Goal: Ask a question: Seek information or help from site administrators or community

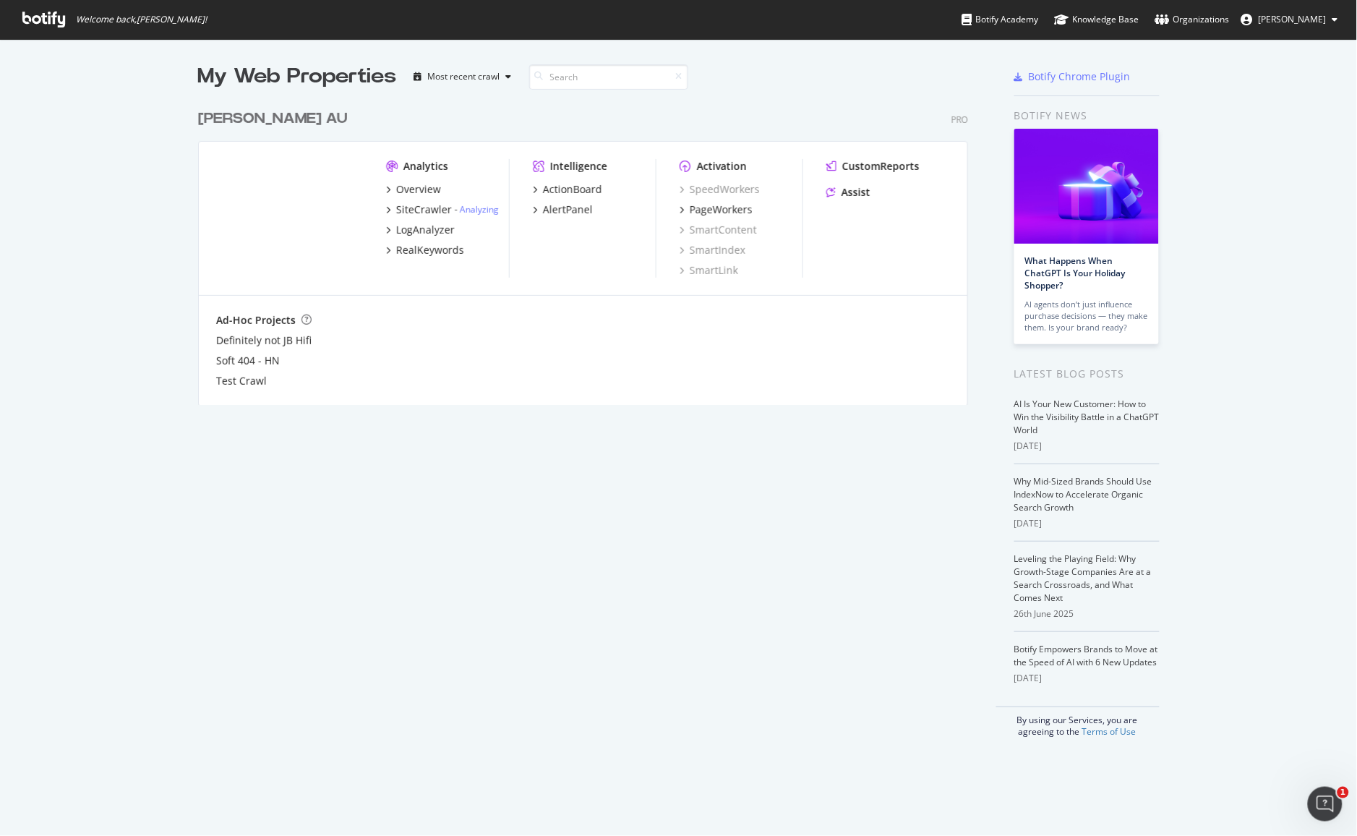
click at [247, 114] on div "[PERSON_NAME] AU" at bounding box center [273, 118] width 150 height 21
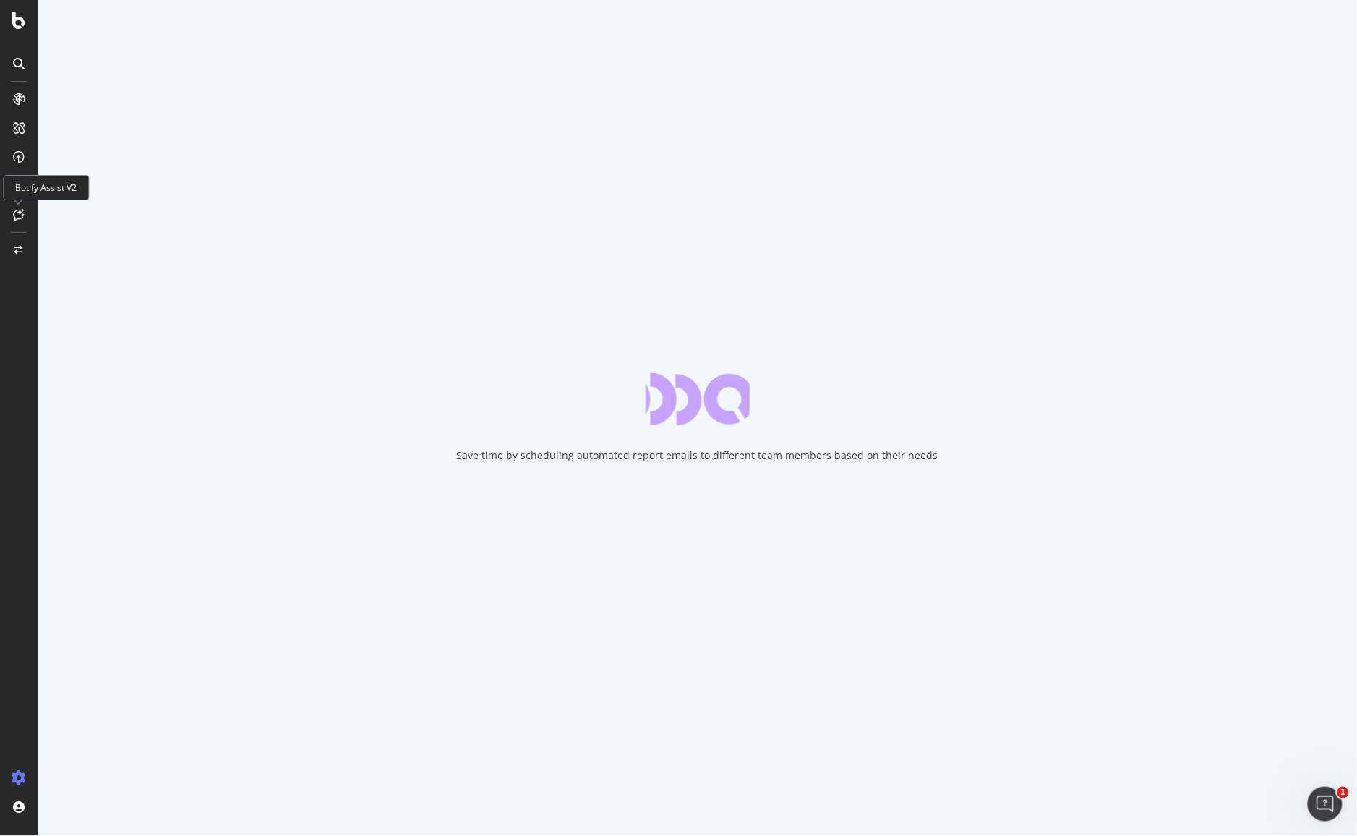
click at [19, 214] on icon at bounding box center [19, 215] width 11 height 12
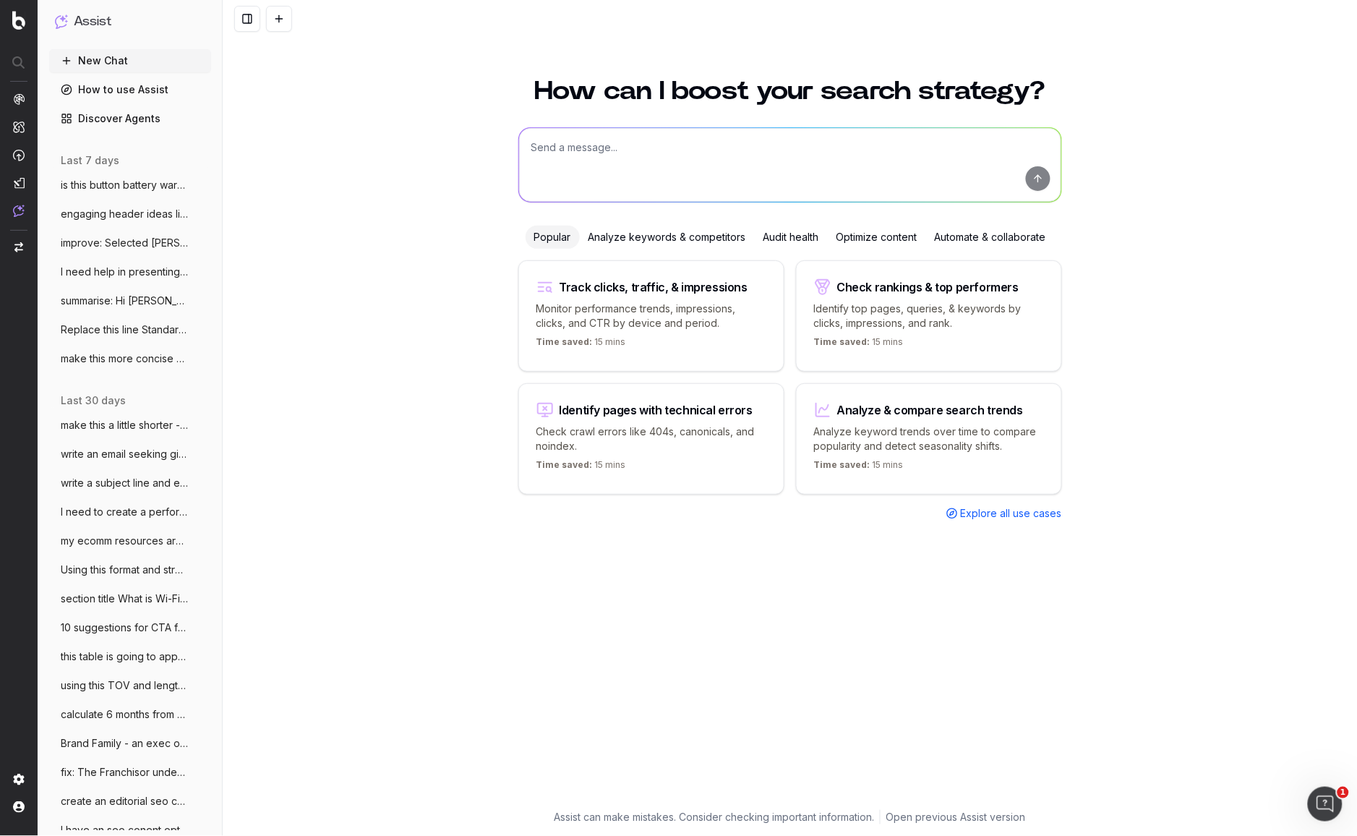
drag, startPoint x: 770, startPoint y: 644, endPoint x: 545, endPoint y: 372, distance: 352.8
click at [769, 644] on div "How can I boost your search strategy? Popular Analyze keywords & competitors Au…" at bounding box center [790, 435] width 555 height 749
click at [568, 153] on textarea at bounding box center [790, 165] width 542 height 74
paste textarea "Electric Fireplaces Your winter glow-up Turn up the heat with an electric firep…"
type textarea "create a template and average character count for the following for,at for my 4…"
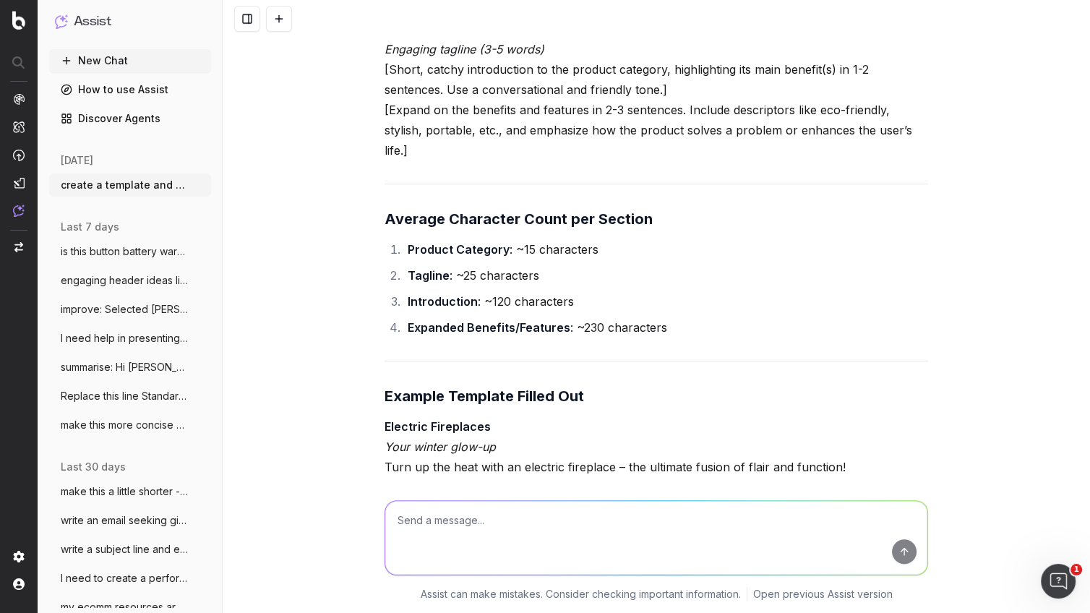
scroll to position [846, 0]
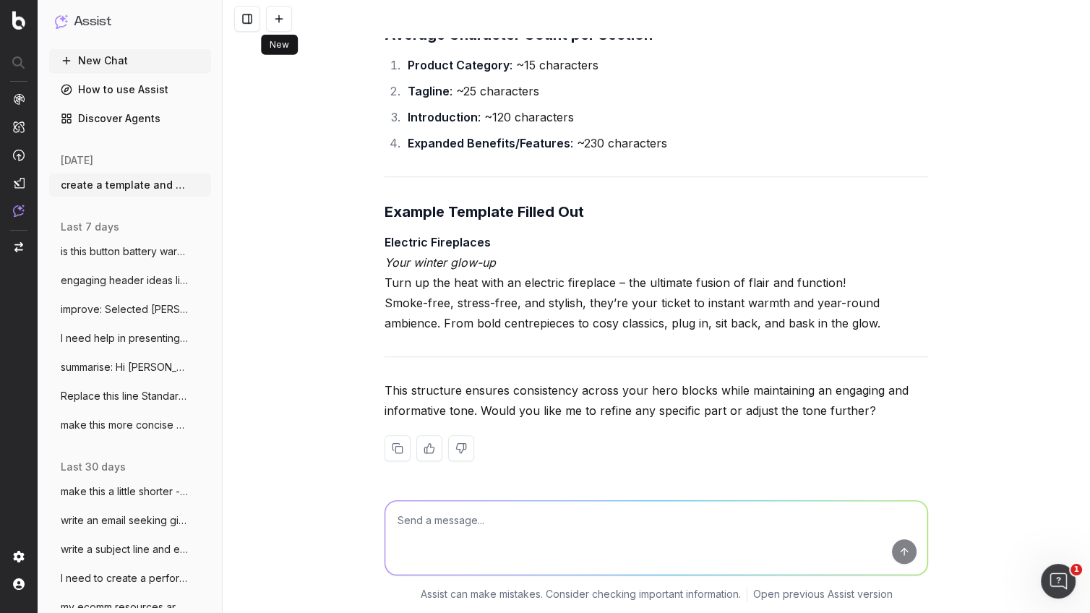
click at [277, 20] on button at bounding box center [279, 19] width 26 height 26
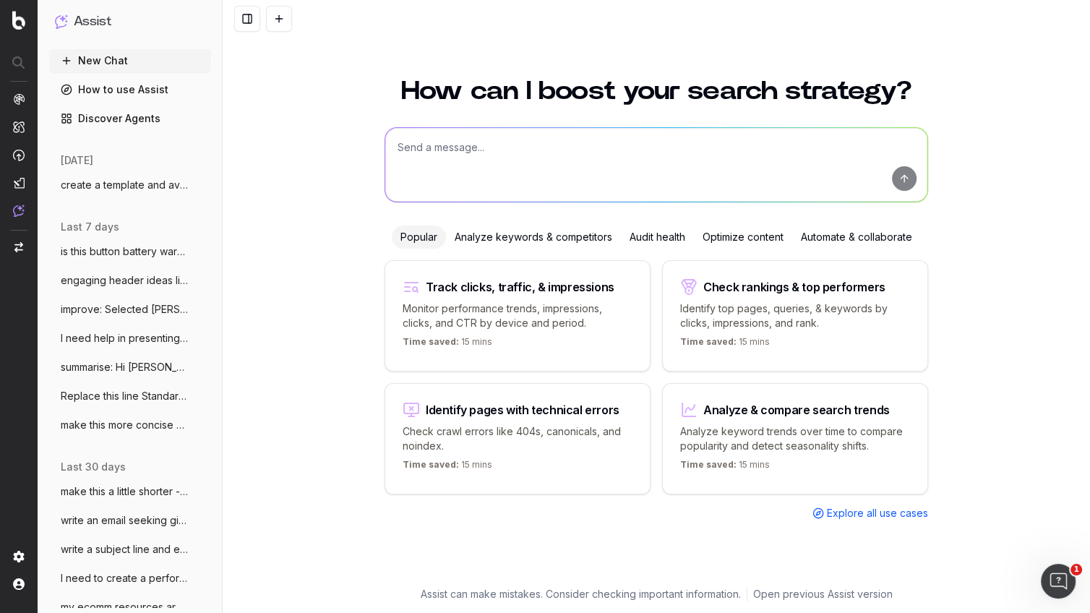
click at [417, 150] on textarea at bounding box center [656, 165] width 542 height 74
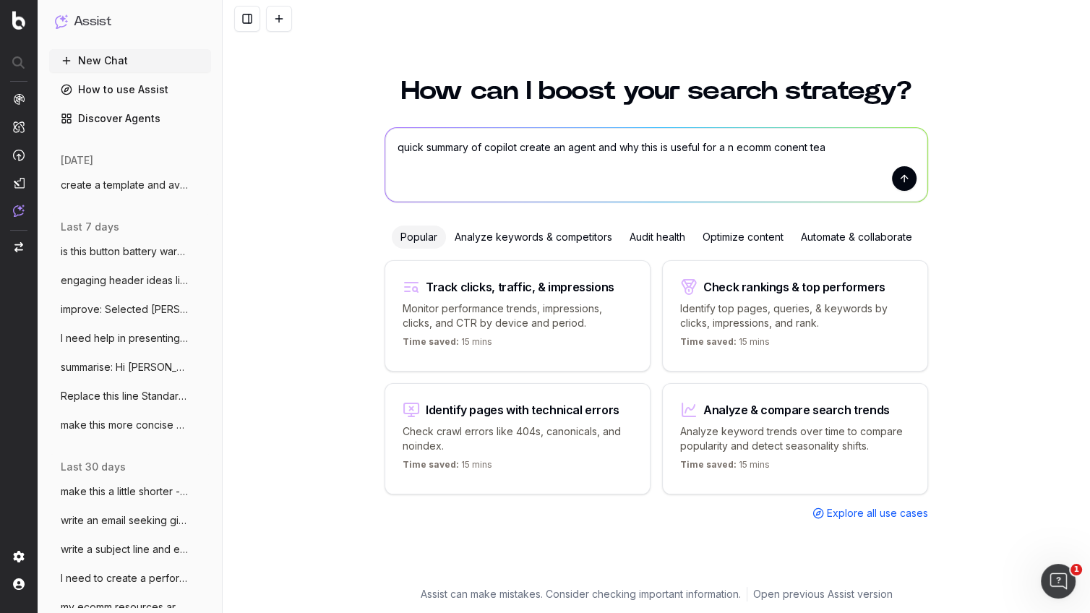
type textarea "quick summary of copilot create an agent and why this is useful for a n ecomm c…"
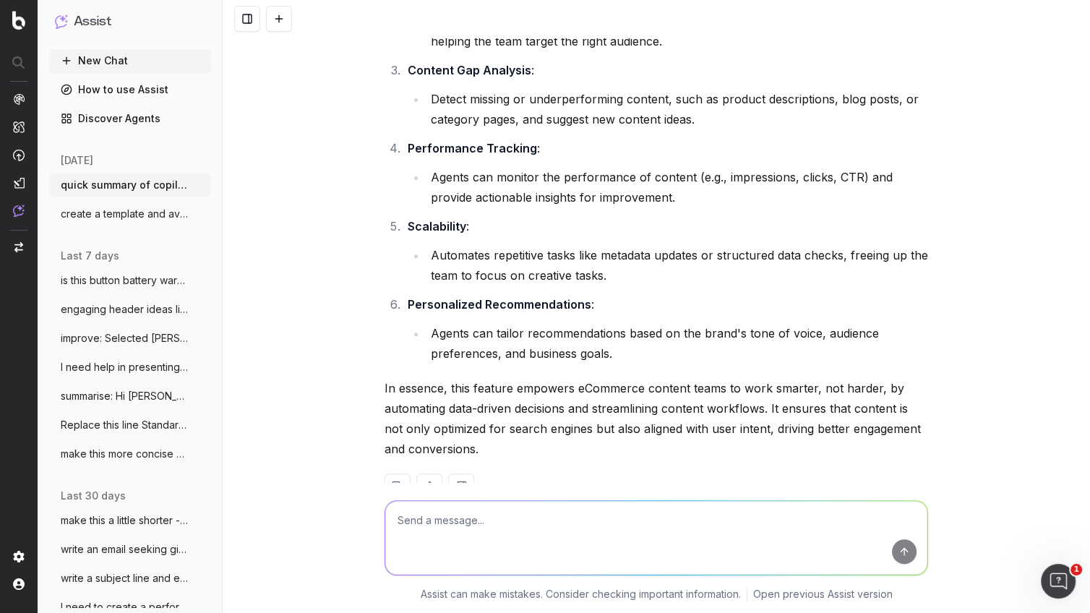
scroll to position [372, 0]
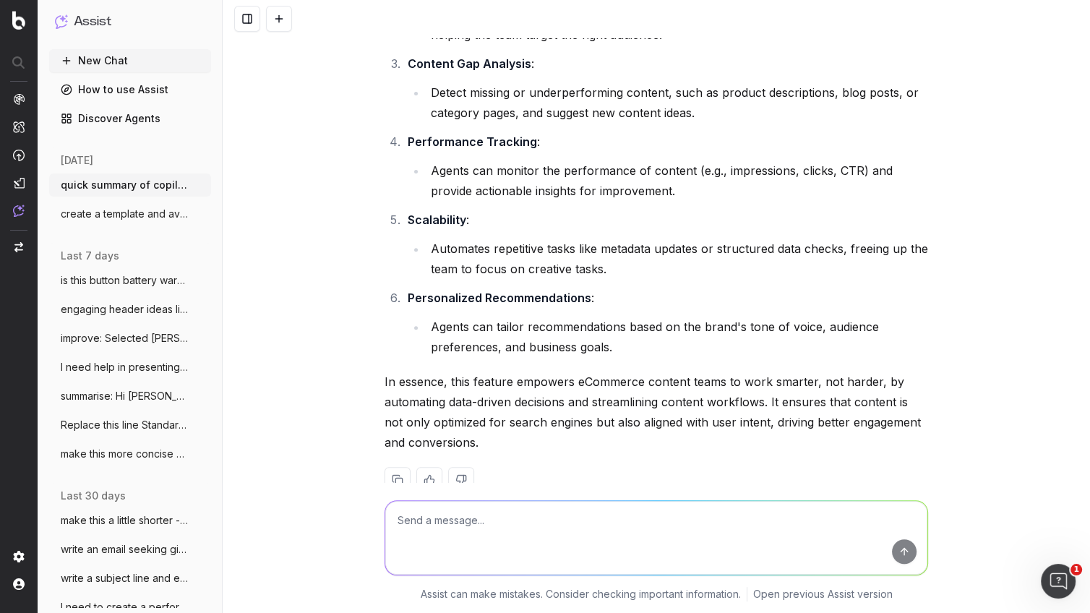
click at [584, 350] on li "Agents can tailor recommendations based on the brand's tone of voice, audience …" at bounding box center [678, 337] width 502 height 40
click at [446, 529] on textarea at bounding box center [656, 538] width 542 height 74
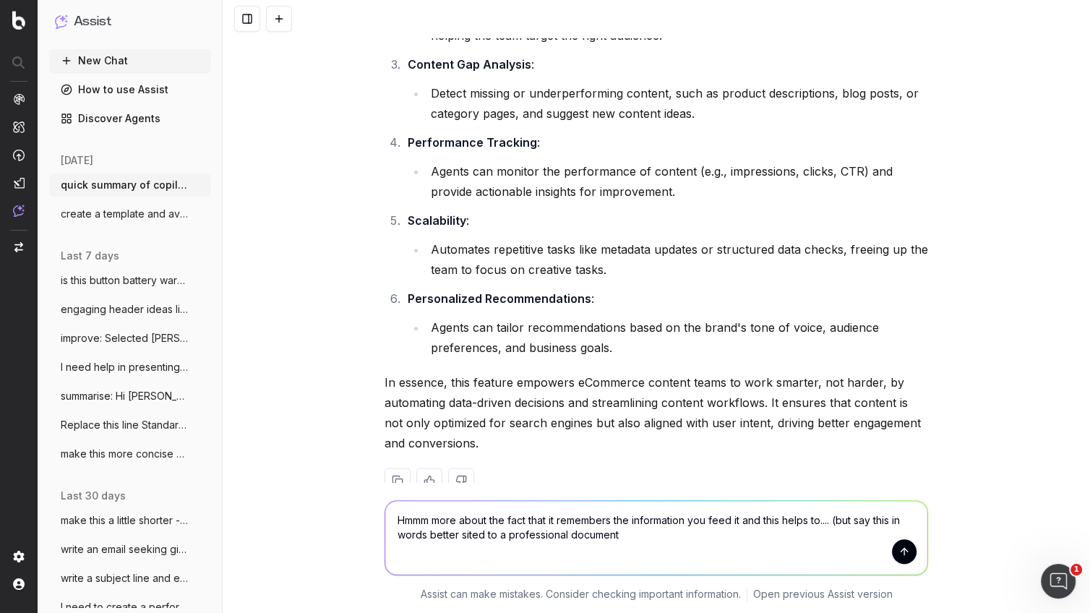
type textarea "Hmmm more about the fact that it remembers the information you feed it and this…"
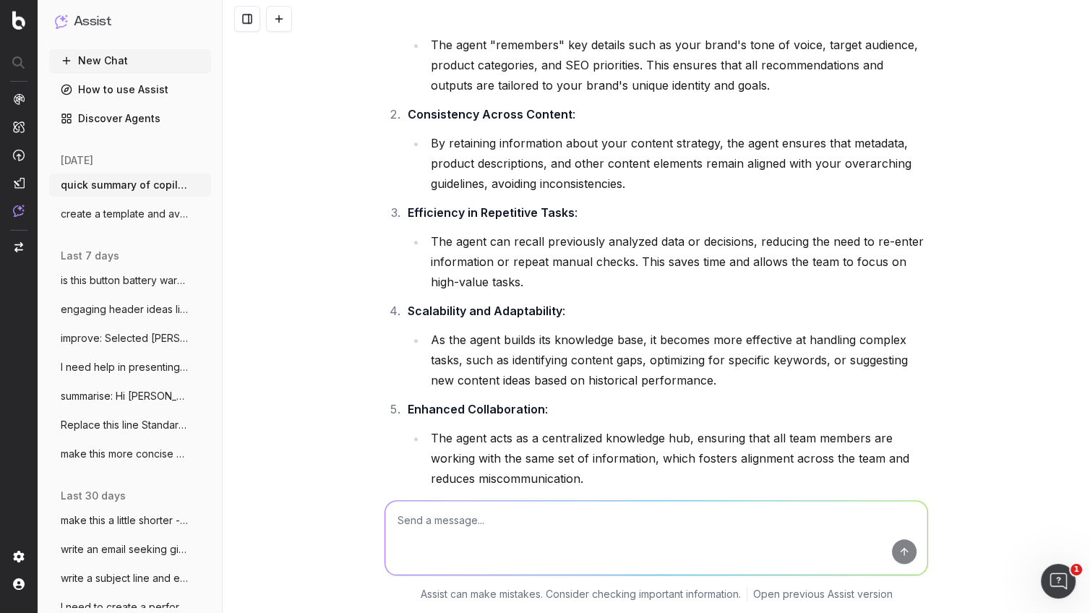
scroll to position [1101, 0]
click at [100, 218] on span "create a template and average character" at bounding box center [124, 214] width 127 height 14
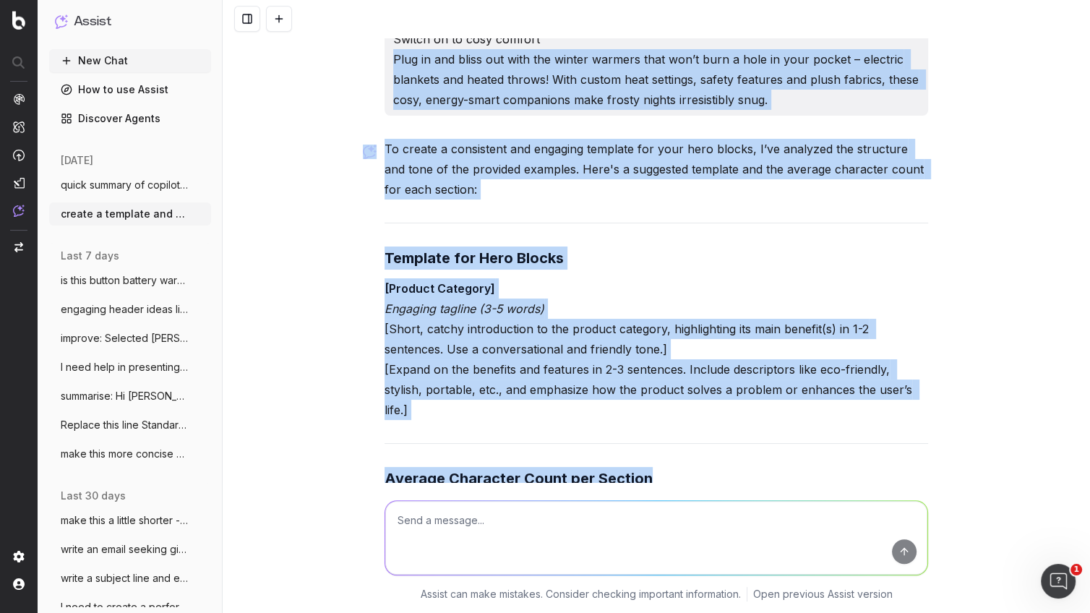
scroll to position [400, 0]
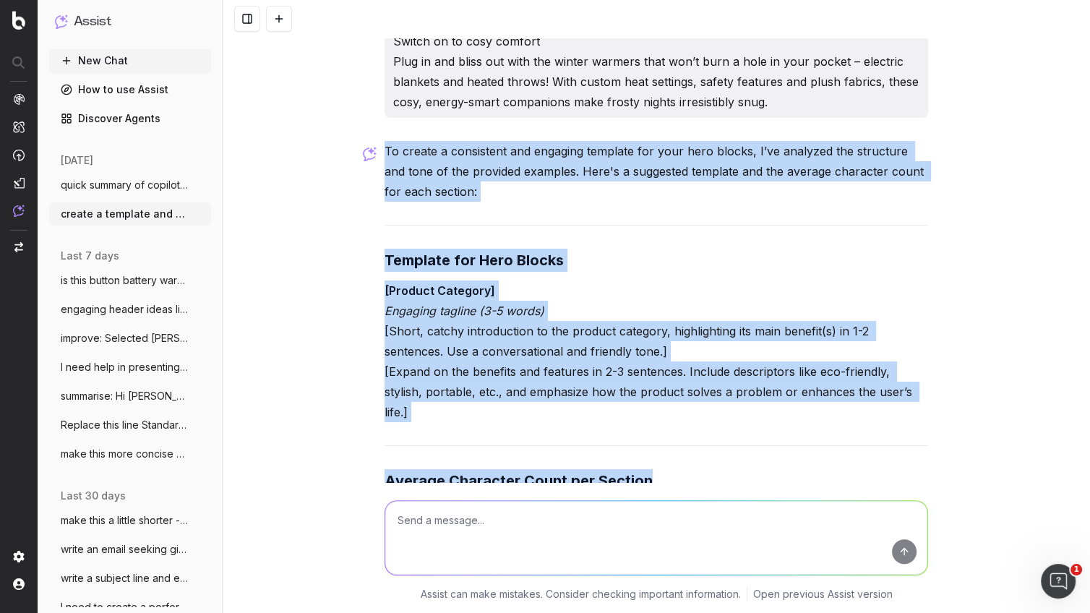
drag, startPoint x: 675, startPoint y: 379, endPoint x: 363, endPoint y: 212, distance: 354.2
click at [363, 212] on div "create a template and average character count for the following for,at for my 4…" at bounding box center [657, 306] width 868 height 613
copy div "To create a consistent and engaging template for your hero blocks, I’ve analyze…"
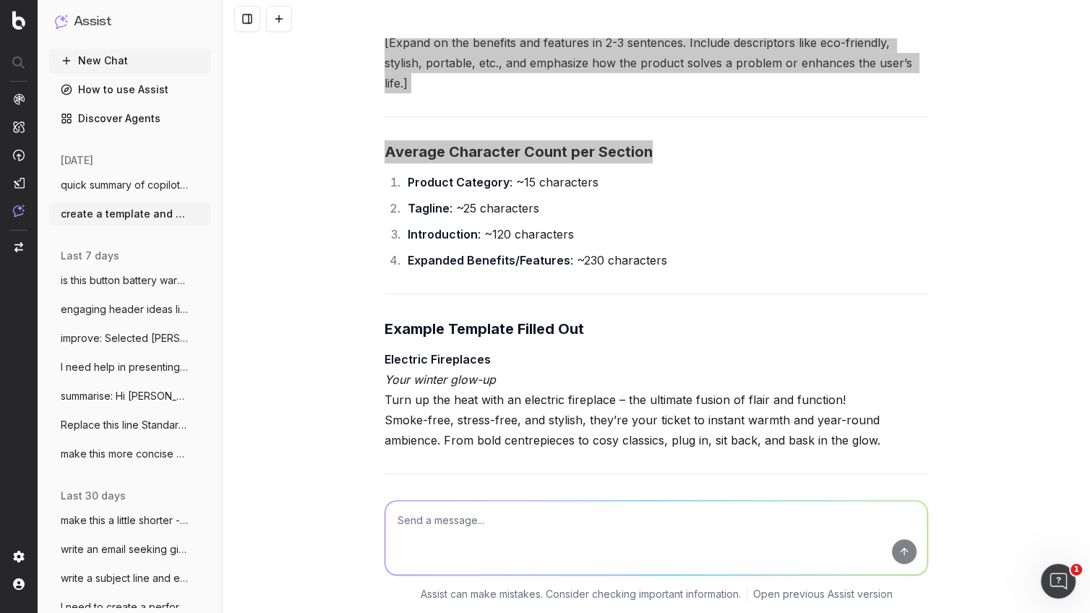
scroll to position [573, 0]
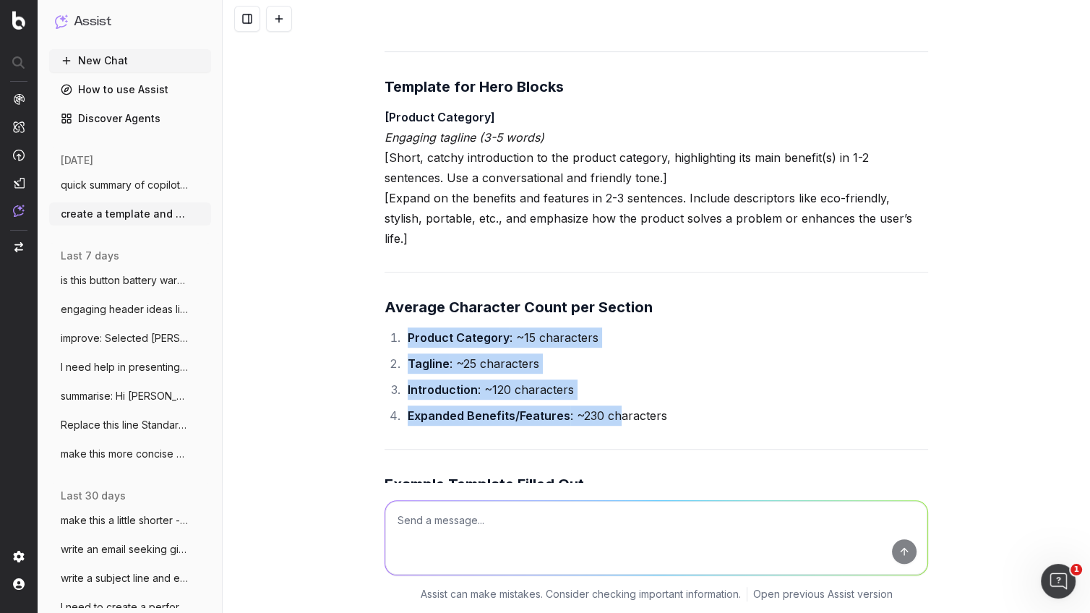
drag, startPoint x: 748, startPoint y: 427, endPoint x: 622, endPoint y: 411, distance: 126.7
click at [622, 411] on div "To create a consistent and engaging template for your hero blocks, I’ve analyze…" at bounding box center [657, 362] width 544 height 790
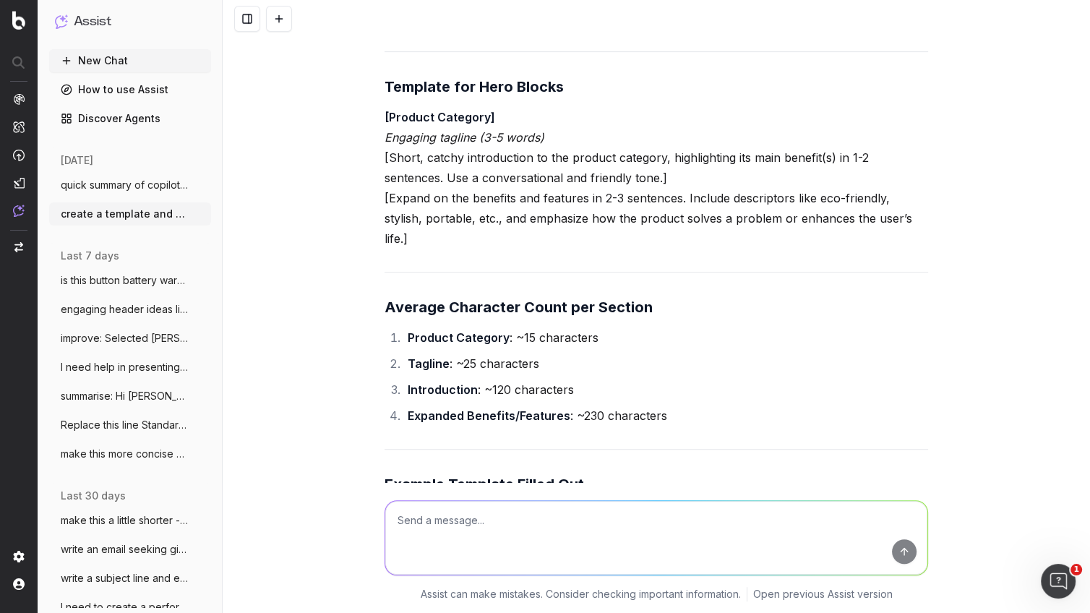
click at [757, 420] on li "Expanded Benefits/Features : ~230 characters" at bounding box center [665, 416] width 525 height 20
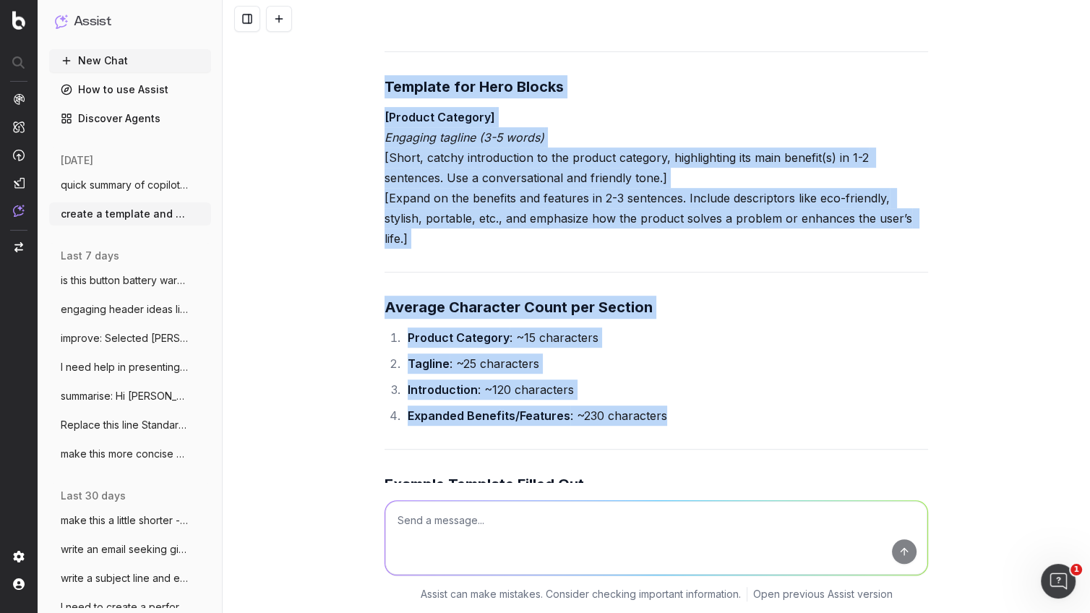
drag, startPoint x: 686, startPoint y: 417, endPoint x: 333, endPoint y: 57, distance: 504.7
click at [333, 57] on div "create a template and average character count for the following for,at for my 4…" at bounding box center [657, 306] width 868 height 613
copy div "Template for Hero Blocks [Product Category] Engaging tagline (3-5 words) [Short…"
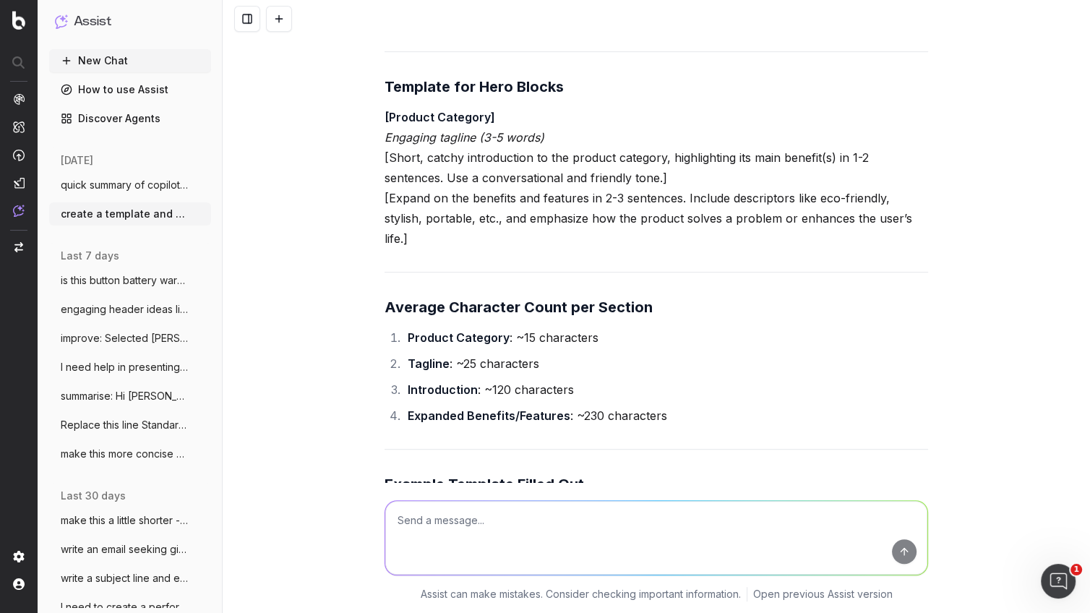
click at [445, 525] on textarea at bounding box center [656, 538] width 542 height 74
click at [439, 522] on textarea at bounding box center [656, 538] width 542 height 74
paste textarea "Template for Hero Blocks [Product Category] Engaging tagline (3-5 words) [Short…"
type textarea "combine this into one easy to read template: Template for Hero Blocks [Product …"
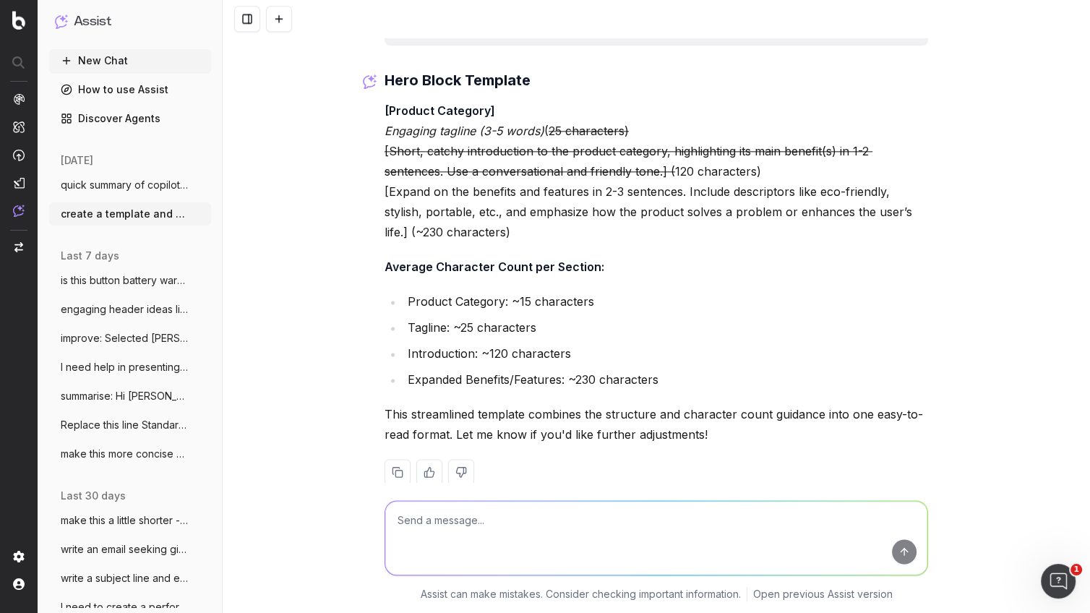
scroll to position [1618, 0]
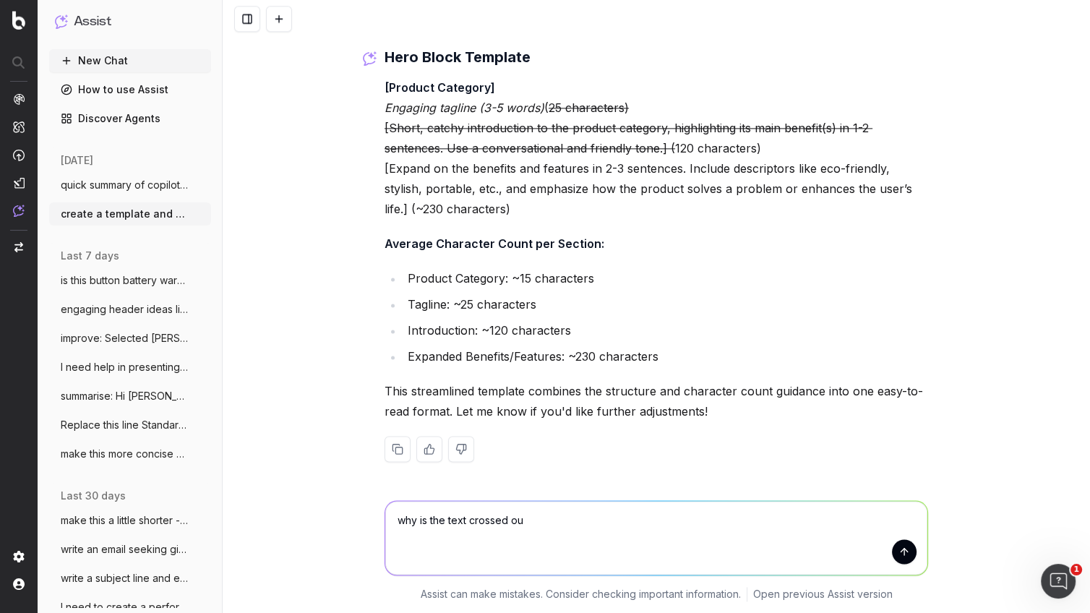
type textarea "why is the text crossed out"
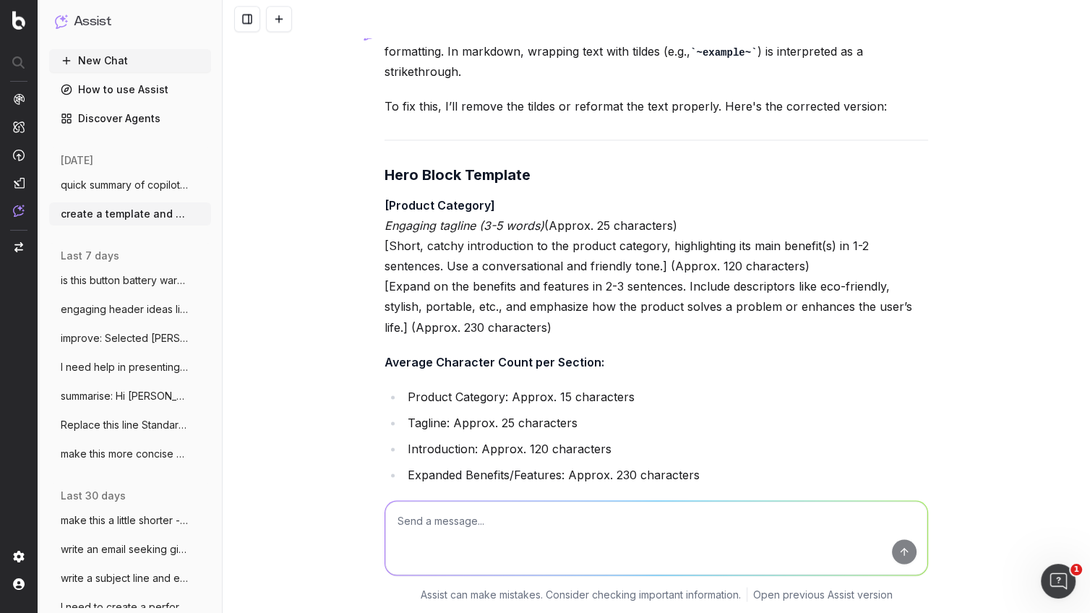
scroll to position [2138, 0]
click at [882, 226] on p "[Product Category] Engaging tagline (3-5 words) (Approx. 25 characters) [Short,…" at bounding box center [657, 266] width 544 height 142
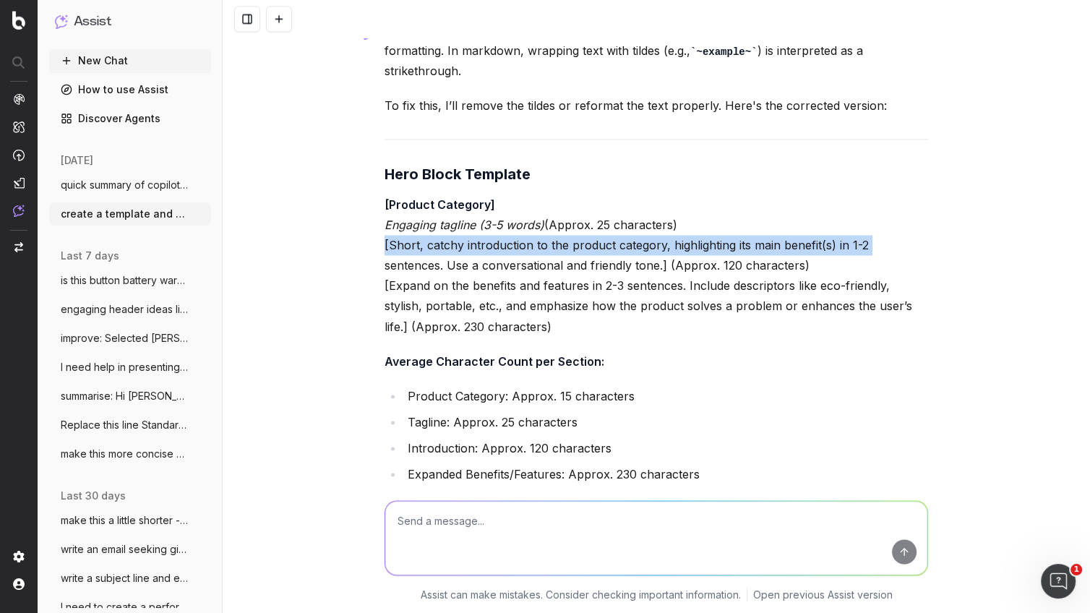
drag, startPoint x: 686, startPoint y: 225, endPoint x: 364, endPoint y: 229, distance: 322.5
click at [360, 228] on div "create a template and average character count for the following for,at for my 4…" at bounding box center [657, 306] width 868 height 613
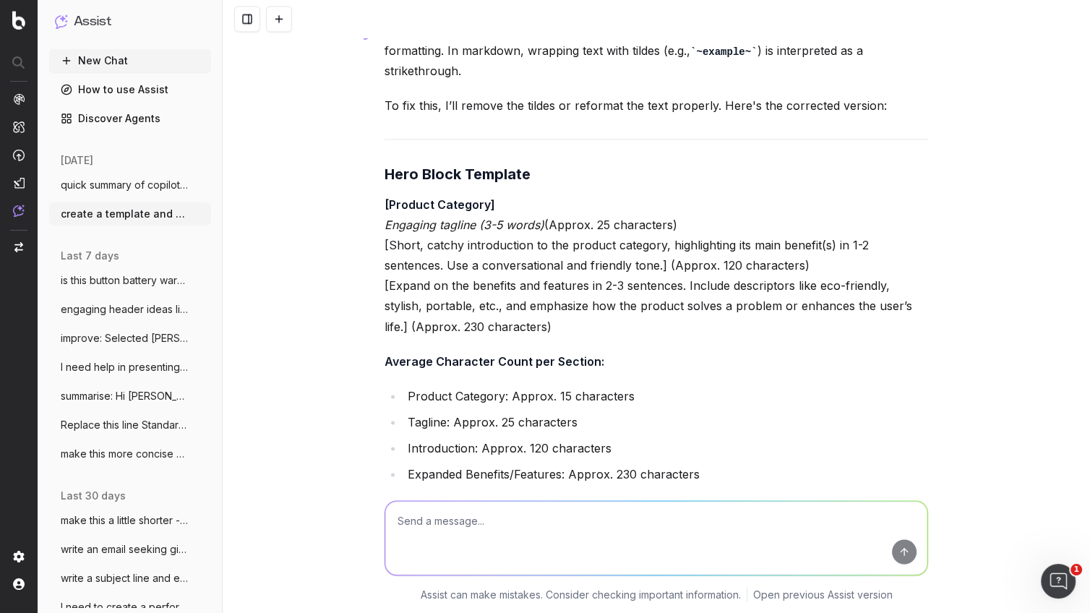
click at [815, 248] on p "[Product Category] Engaging tagline (3-5 words) (Approx. 25 characters) [Short,…" at bounding box center [657, 266] width 544 height 142
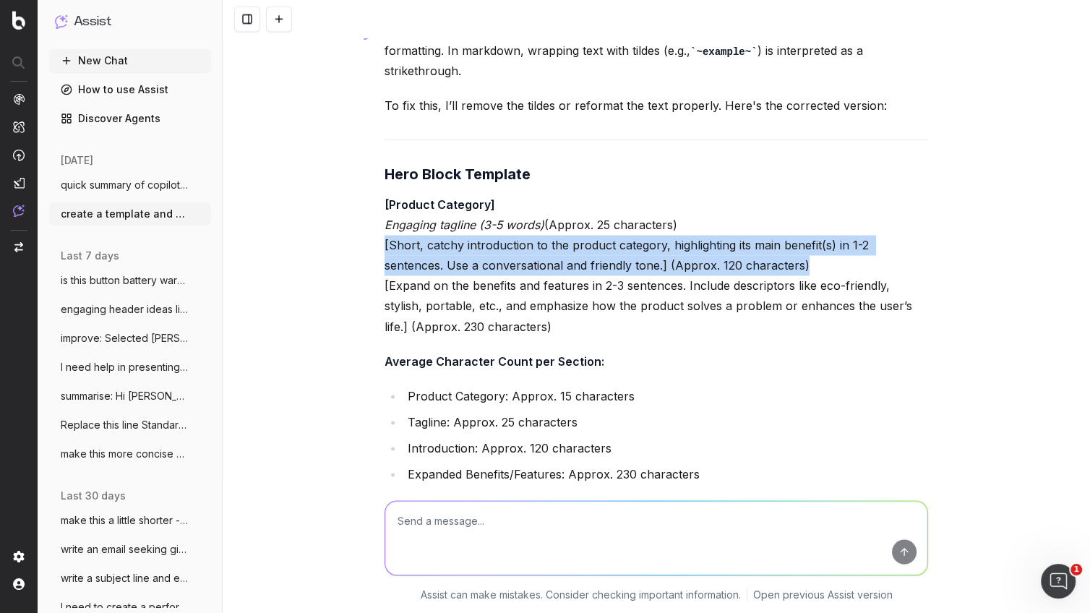
drag, startPoint x: 811, startPoint y: 241, endPoint x: 380, endPoint y: 216, distance: 432.4
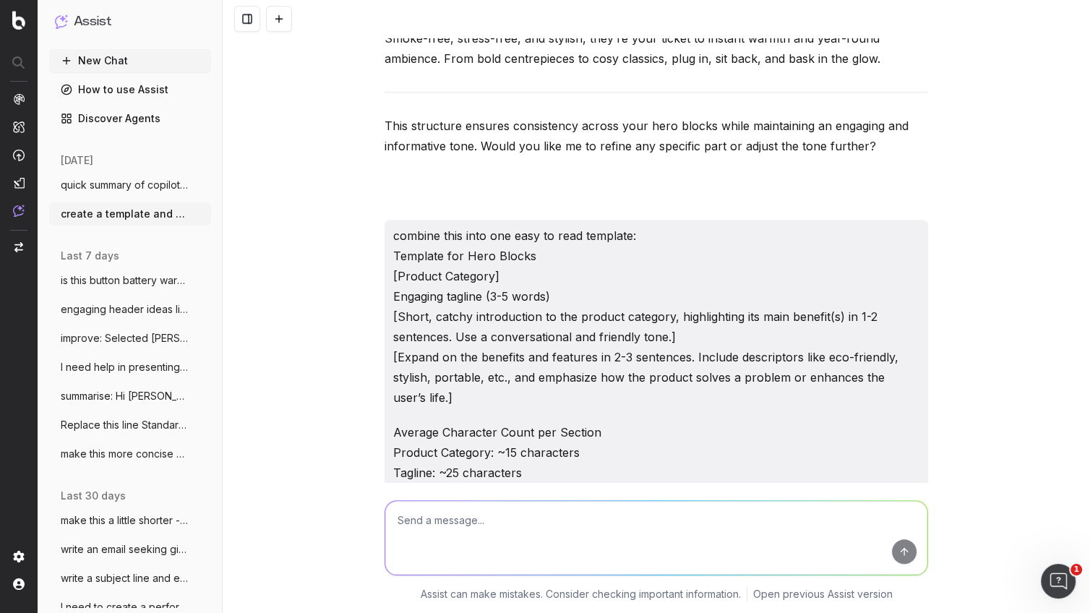
scroll to position [1162, 0]
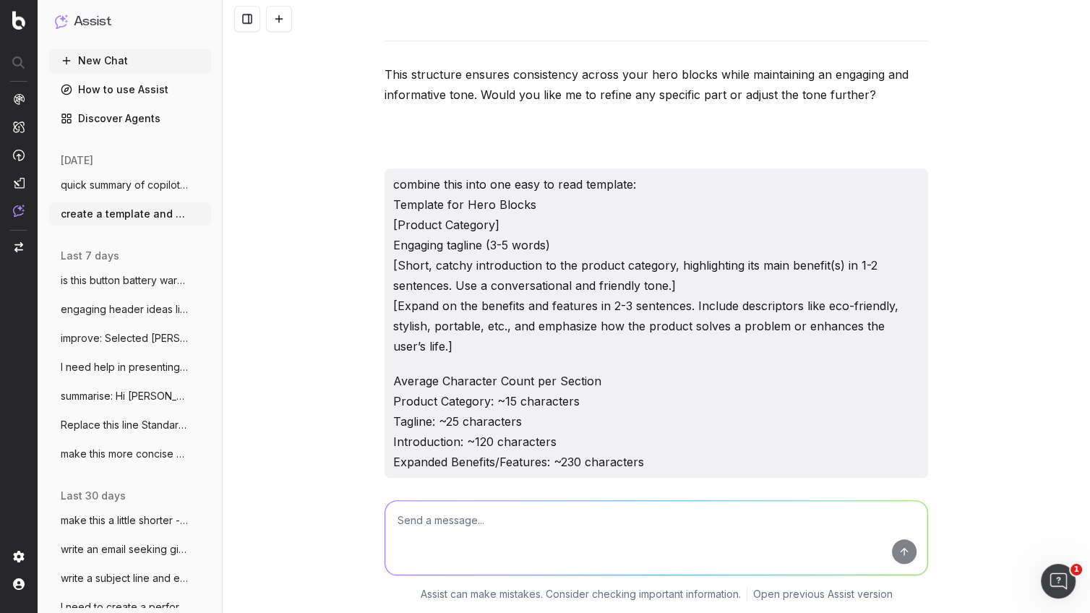
click at [672, 280] on p "combine this into one easy to read template: Template for Hero Blocks [Product …" at bounding box center [656, 265] width 526 height 182
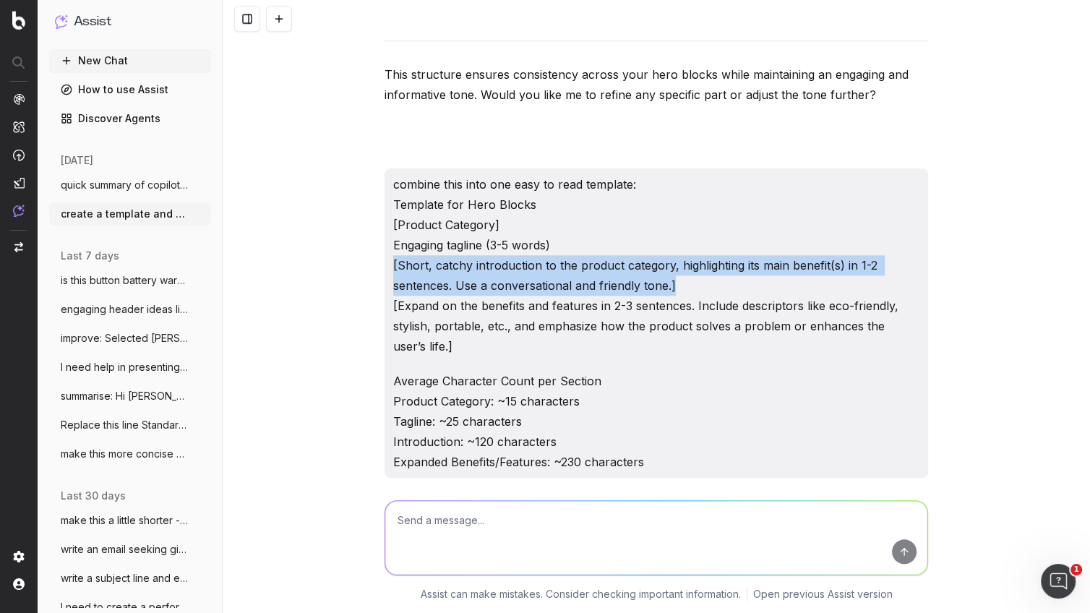
drag, startPoint x: 597, startPoint y: 278, endPoint x: 374, endPoint y: 270, distance: 222.8
click at [374, 270] on div "create a template and average character count for the following for,at for my 4…" at bounding box center [657, 306] width 868 height 613
click at [765, 279] on p "combine this into one easy to read template: Template for Hero Blocks [Product …" at bounding box center [656, 265] width 526 height 182
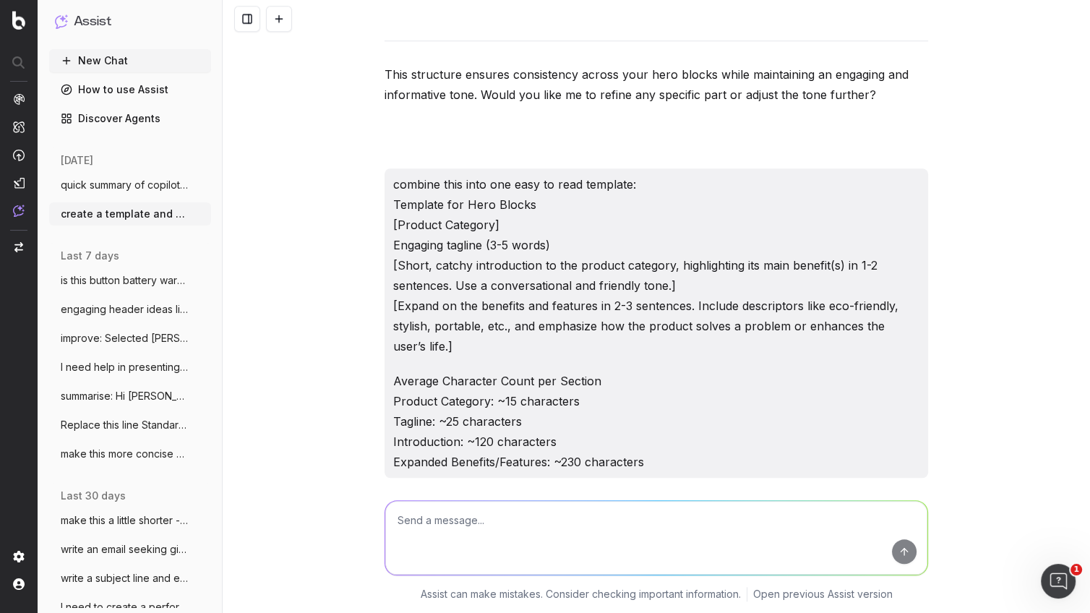
click at [662, 263] on p "combine this into one easy to read template: Template for Hero Blocks [Product …" at bounding box center [656, 265] width 526 height 182
click at [671, 267] on p "combine this into one easy to read template: Template for Hero Blocks [Product …" at bounding box center [656, 265] width 526 height 182
drag, startPoint x: 670, startPoint y: 262, endPoint x: 388, endPoint y: 260, distance: 282.0
click at [389, 260] on div "combine this into one easy to read template: Template for Hero Blocks [Product …" at bounding box center [657, 322] width 544 height 309
copy p "[Short, catchy introduction to the product category"
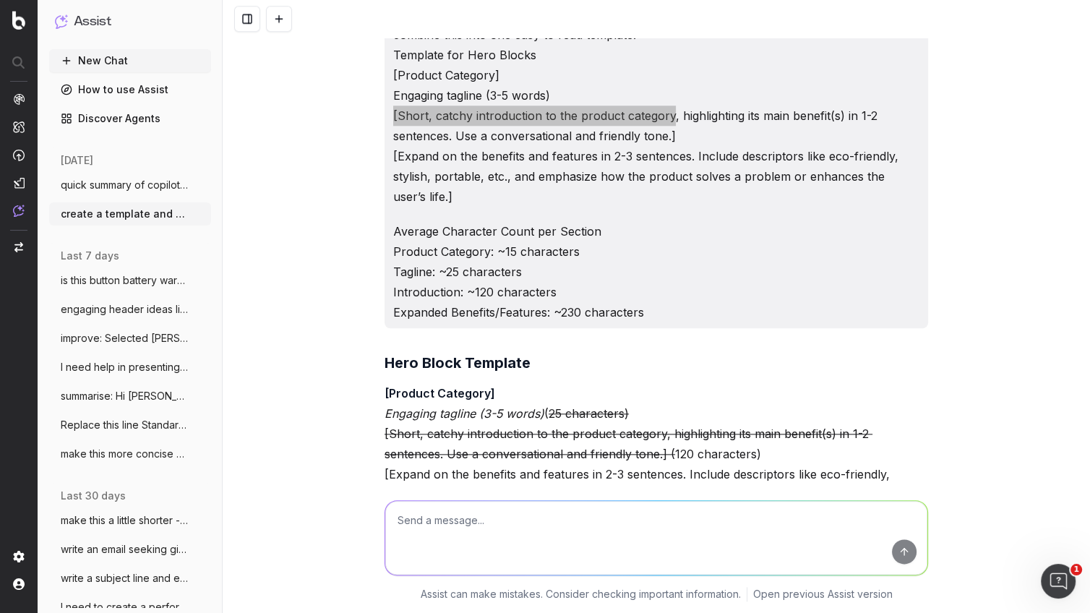
scroll to position [1302, 0]
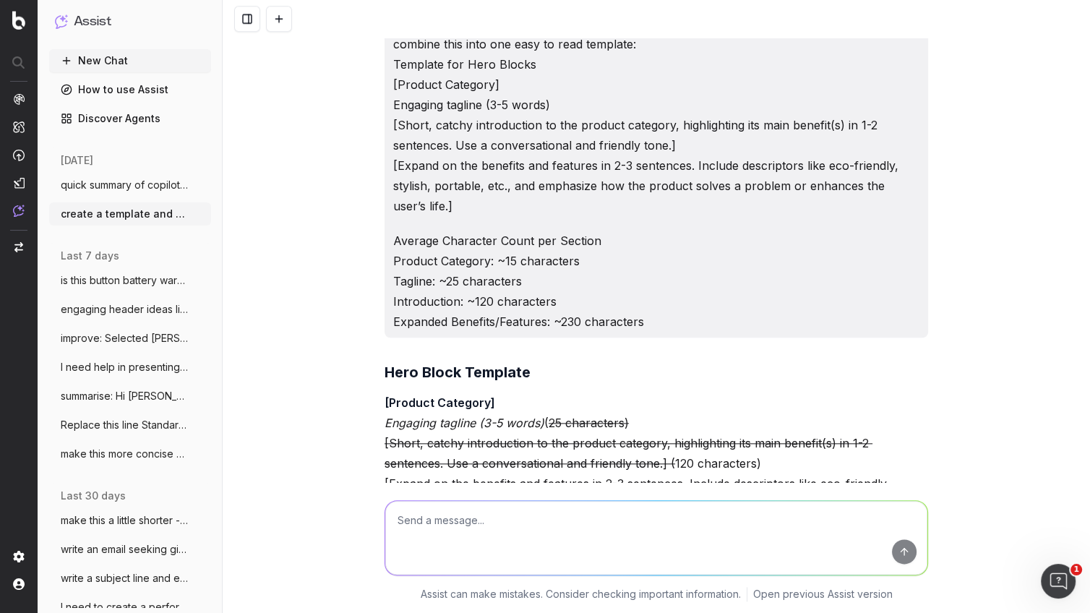
click at [538, 192] on p "combine this into one easy to read template: Template for Hero Blocks [Product …" at bounding box center [656, 125] width 526 height 182
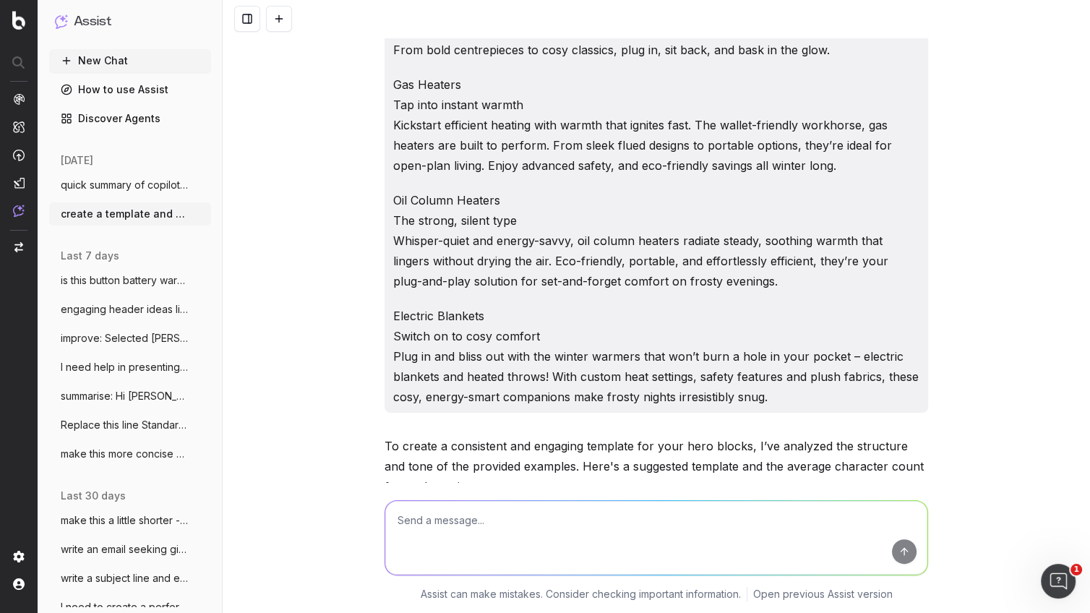
scroll to position [116, 0]
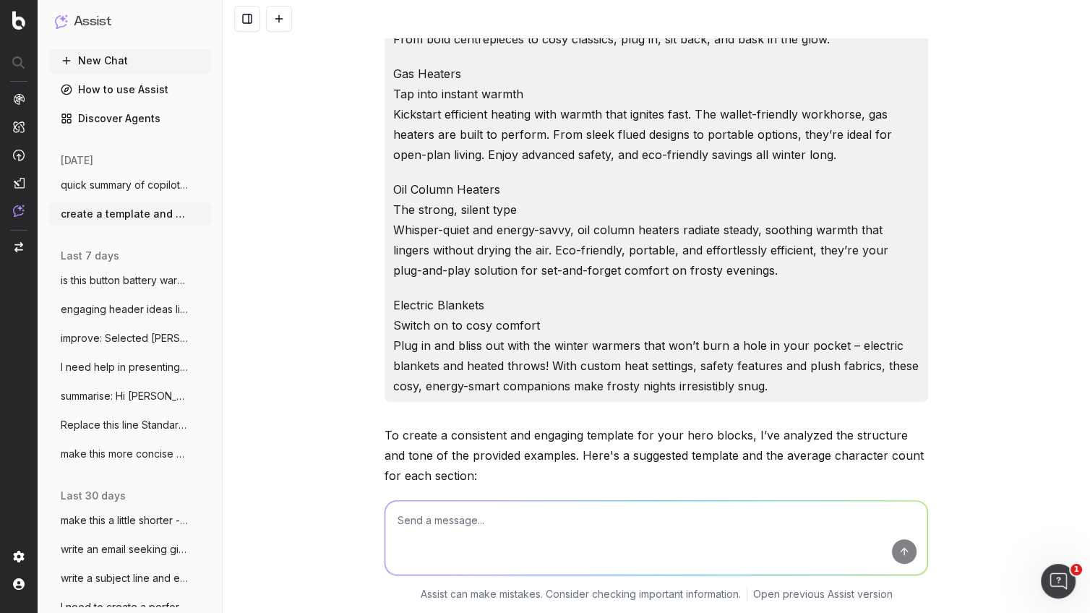
click at [788, 387] on p "Electric Blankets Switch on to cosy comfort Plug in and bliss out with the wint…" at bounding box center [656, 345] width 526 height 101
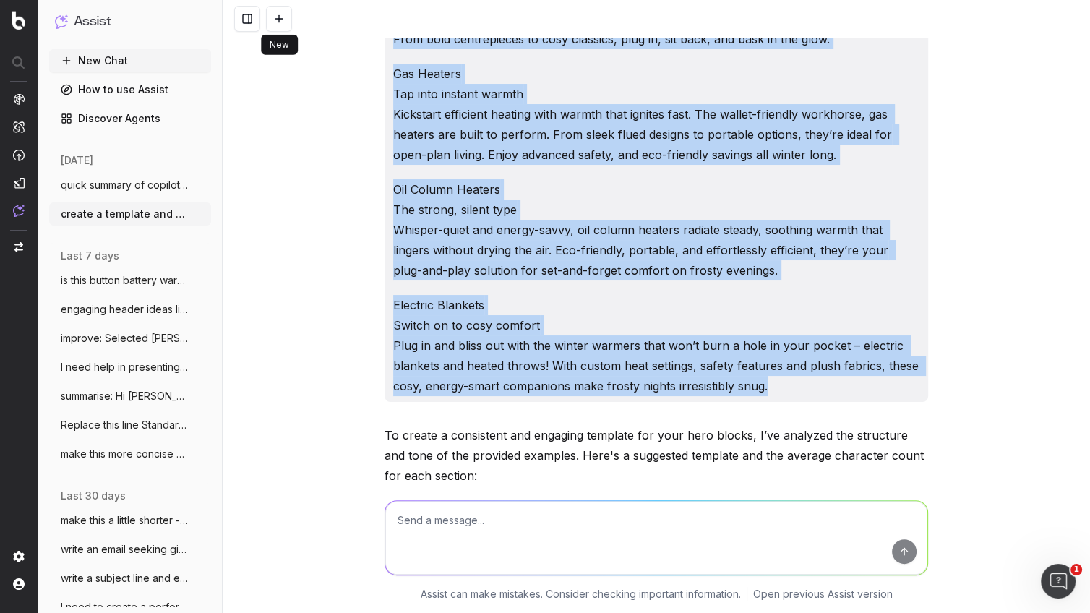
scroll to position [0, 0]
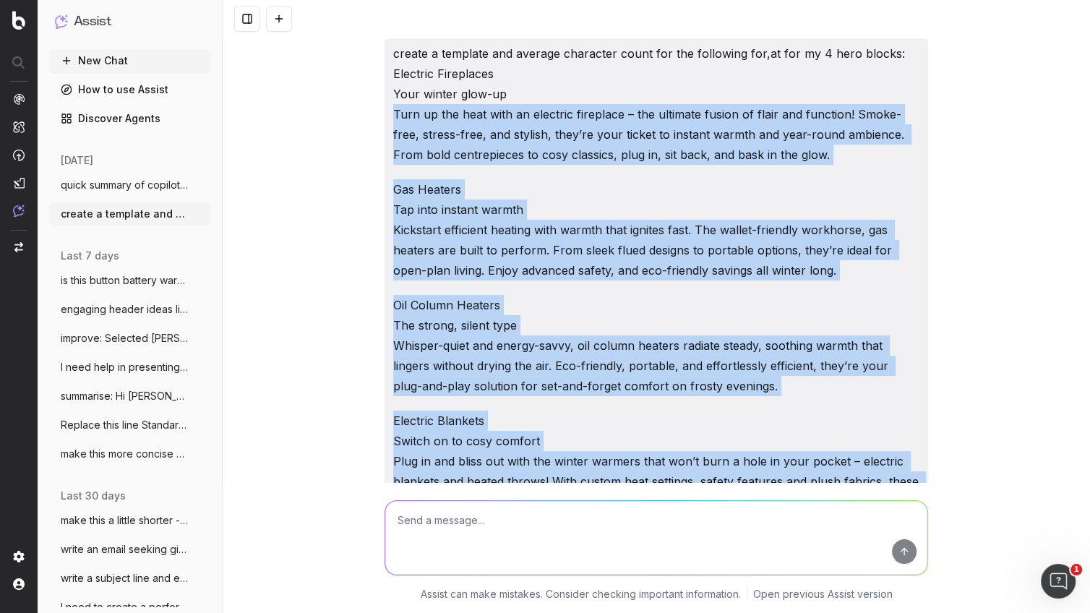
drag, startPoint x: 818, startPoint y: 388, endPoint x: 367, endPoint y: 111, distance: 528.4
click at [367, 111] on div "create a template and average character count for the following for,at for my 4…" at bounding box center [657, 306] width 868 height 613
copy div "Turn up the heat with an electric fireplace – the ultimate fusion of flair and …"
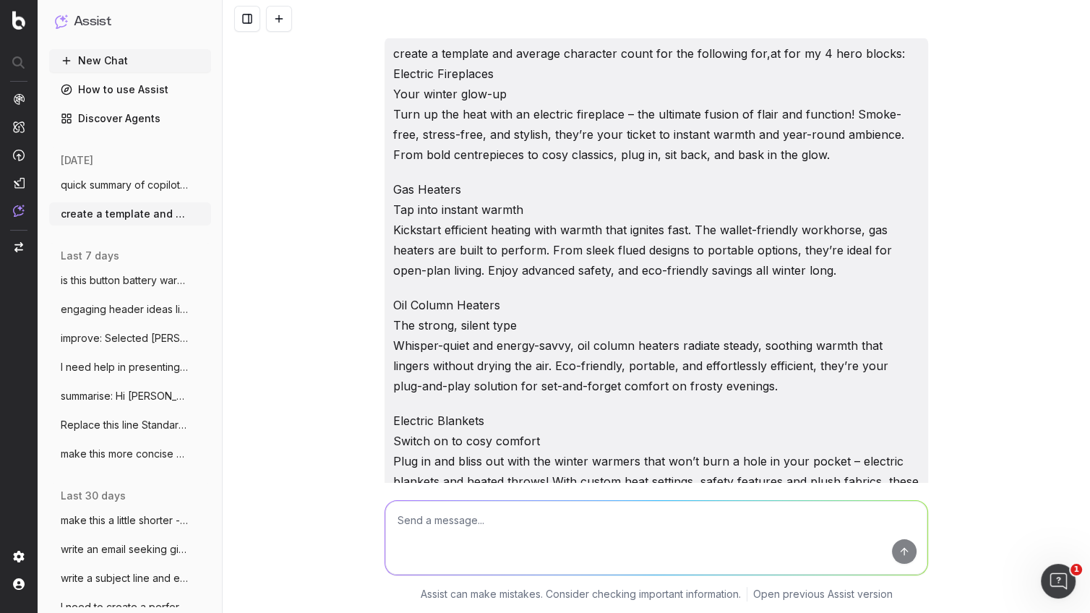
click at [481, 523] on textarea at bounding box center [656, 538] width 542 height 74
paste textarea "Turn up the heat with an electric fireplace – the ultimate fusion of flair and …"
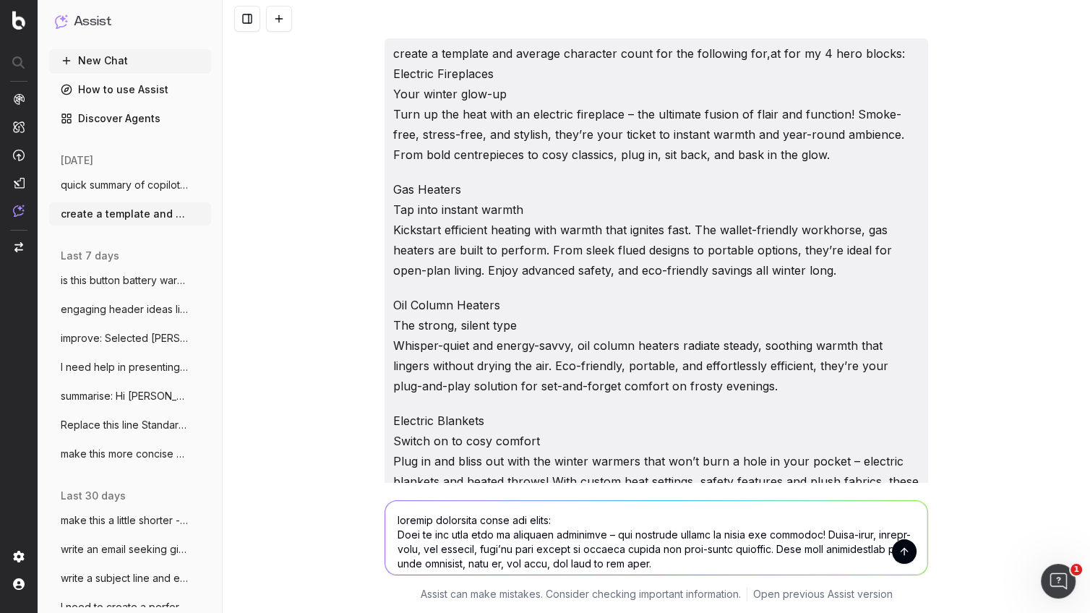
scroll to position [205, 0]
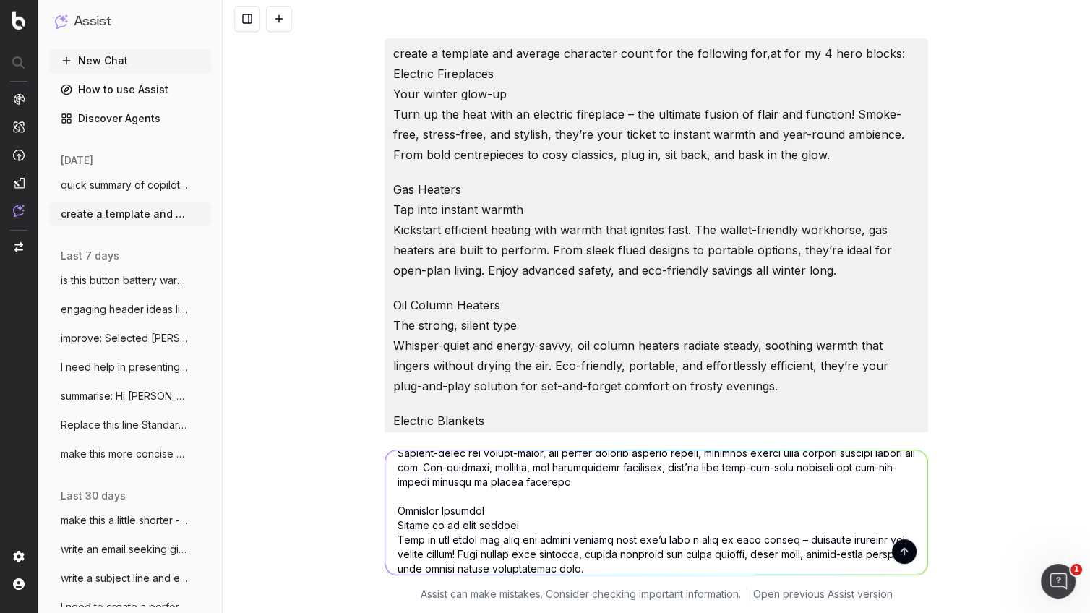
drag, startPoint x: 409, startPoint y: 496, endPoint x: 366, endPoint y: 495, distance: 42.7
click at [360, 495] on div "Assist can make mistakes. Consider checking important information. Open previou…" at bounding box center [657, 522] width 868 height 181
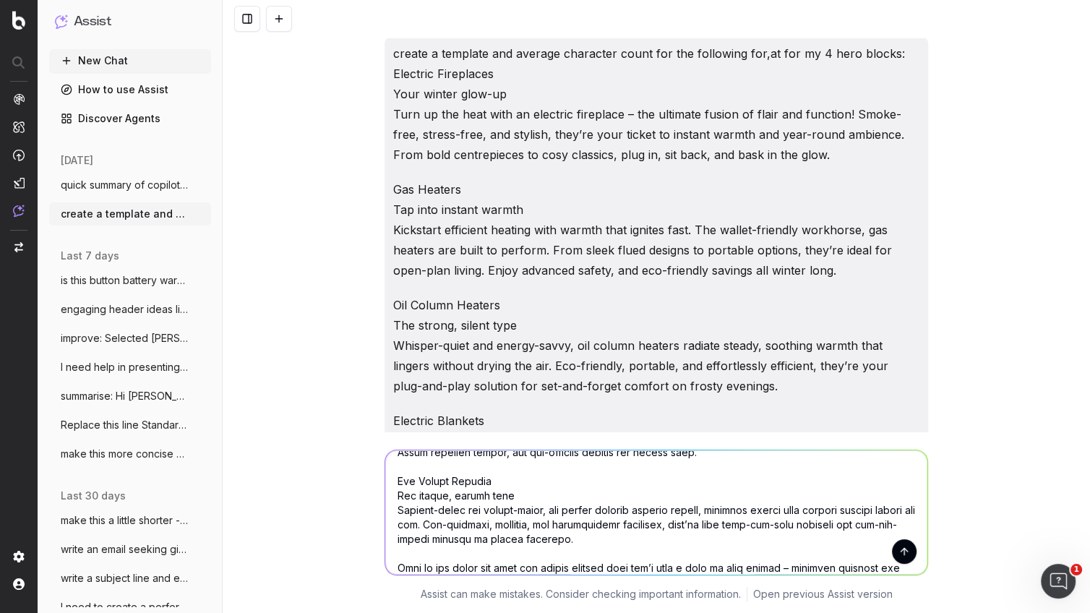
scroll to position [140, 0]
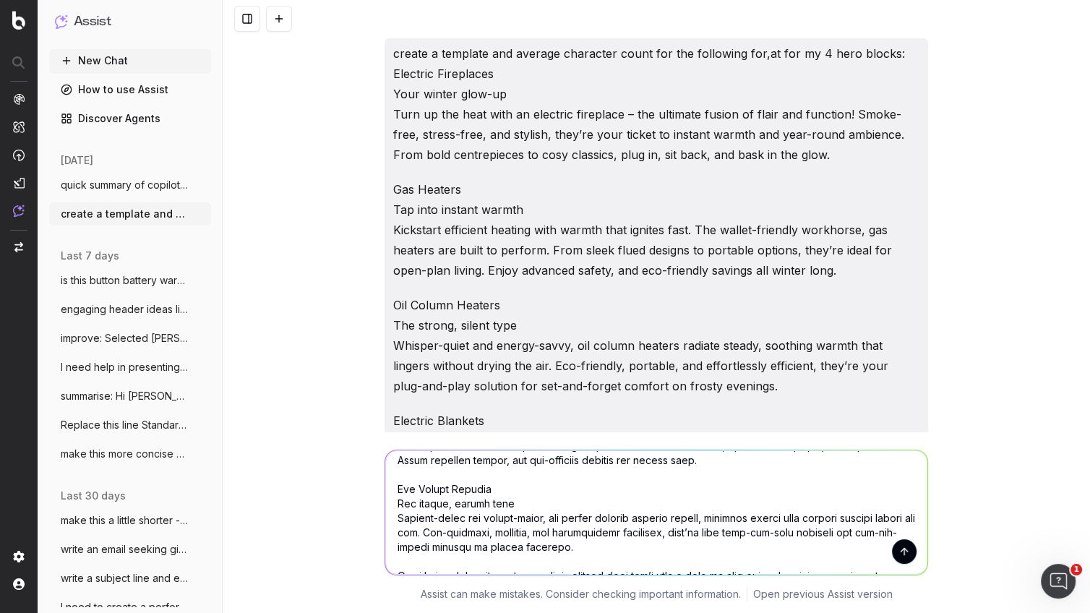
drag, startPoint x: 546, startPoint y: 497, endPoint x: 443, endPoint y: 489, distance: 103.0
click at [385, 487] on div at bounding box center [657, 513] width 544 height 126
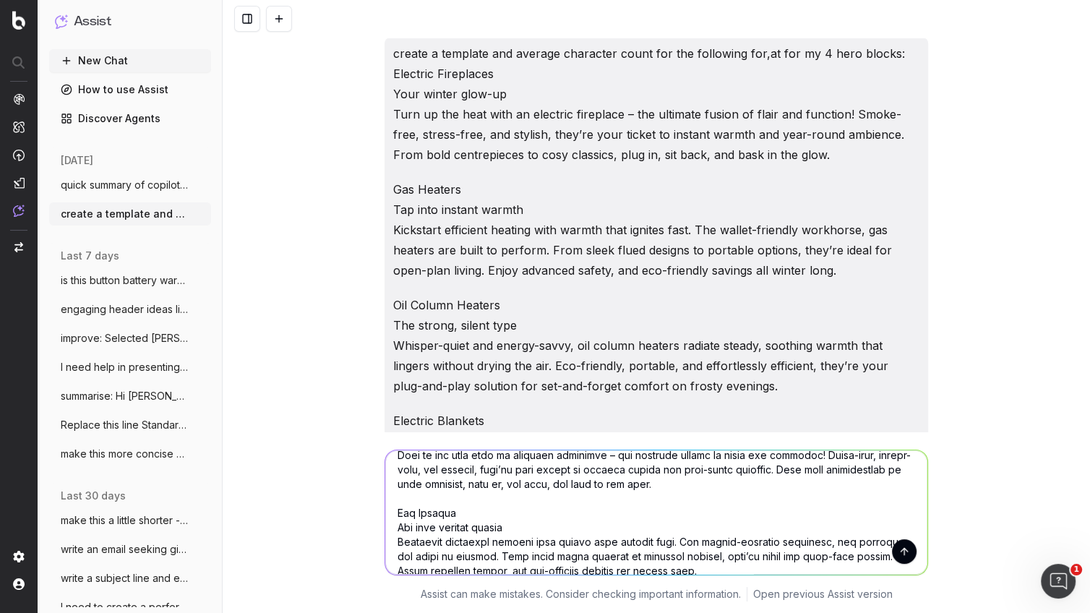
scroll to position [27, 0]
drag, startPoint x: 521, startPoint y: 526, endPoint x: 409, endPoint y: 506, distance: 113.1
click at [385, 510] on textarea at bounding box center [656, 512] width 542 height 124
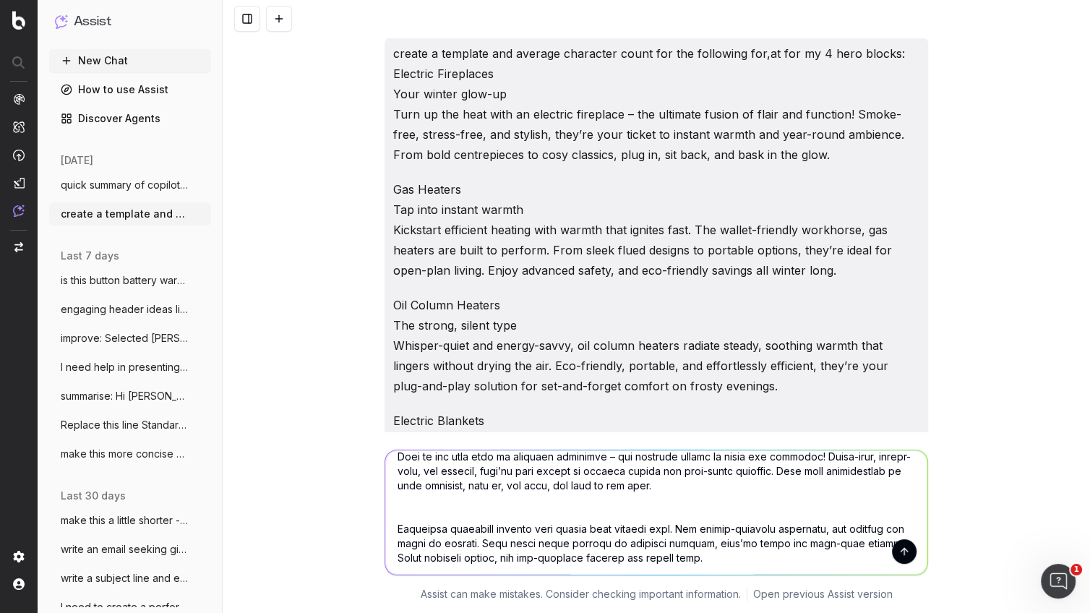
scroll to position [0, 0]
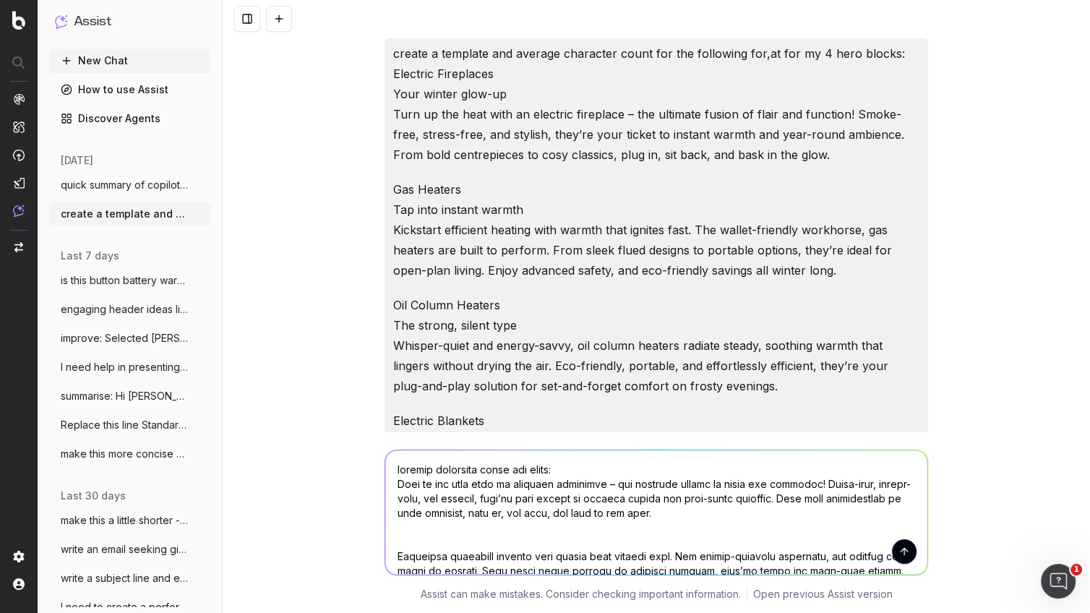
click at [580, 466] on textarea at bounding box center [656, 512] width 542 height 124
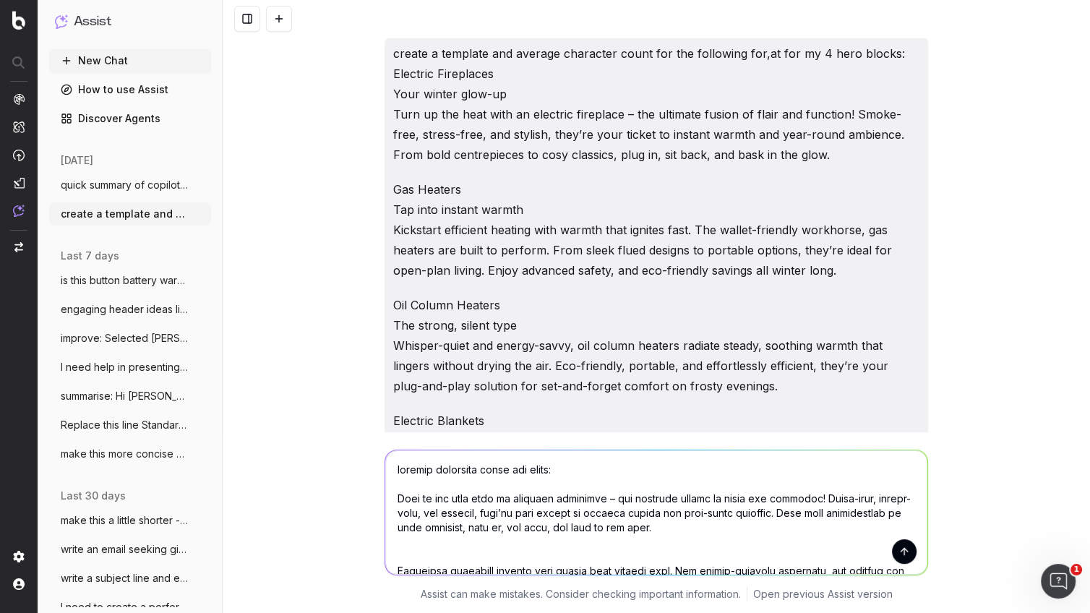
type textarea "average character count per block: Turn up the heat with an electric fireplace …"
click at [902, 554] on button "submit" at bounding box center [904, 551] width 25 height 25
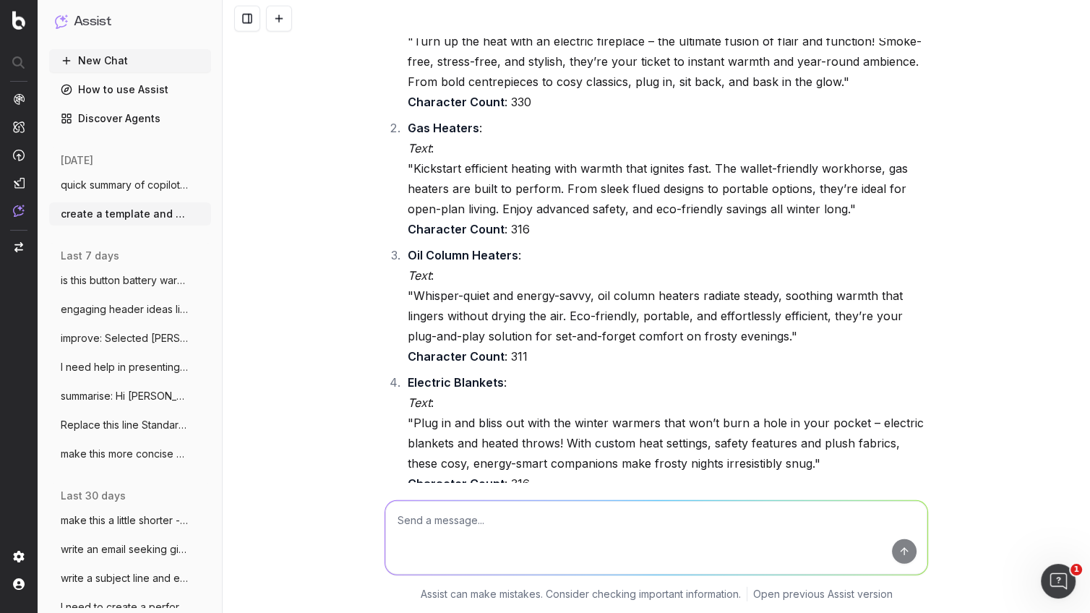
scroll to position [3281, 0]
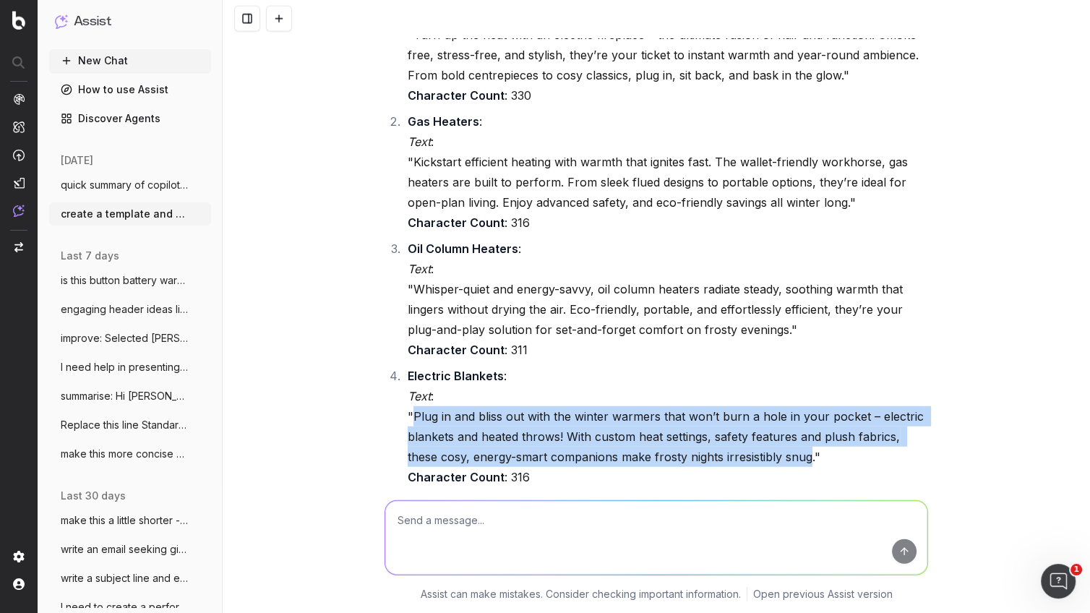
drag, startPoint x: 813, startPoint y: 412, endPoint x: 414, endPoint y: 377, distance: 400.0
click at [414, 377] on li "Electric Blankets : Text : "Plug in and bliss out with the winter warmers that …" at bounding box center [665, 426] width 525 height 121
copy li "Plug in and bliss out with the winter warmers that won’t burn a hole in your po…"
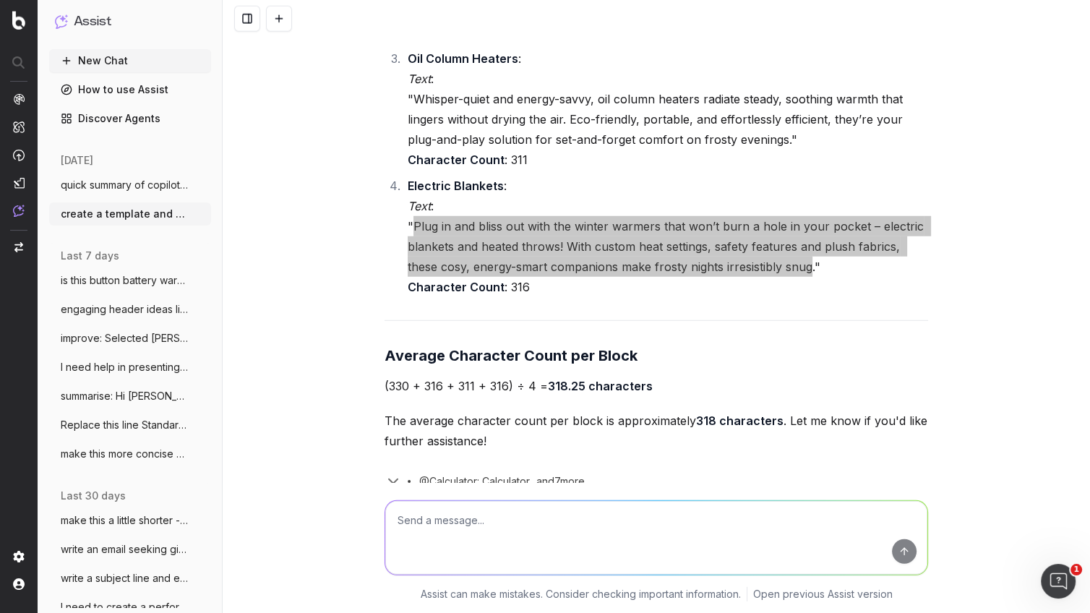
scroll to position [3484, 0]
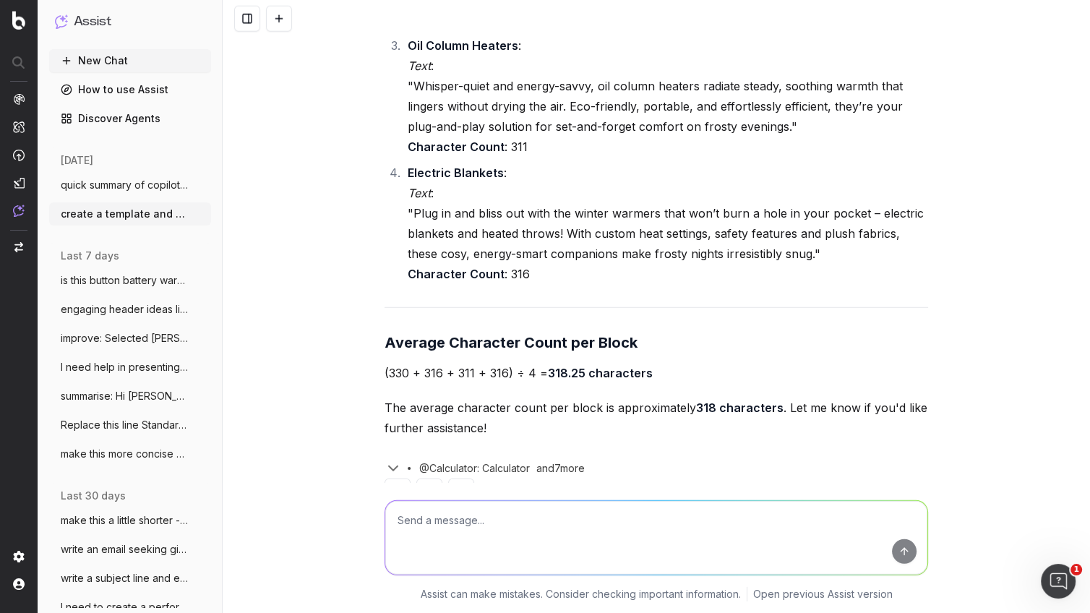
click at [443, 531] on textarea at bounding box center [656, 538] width 542 height 74
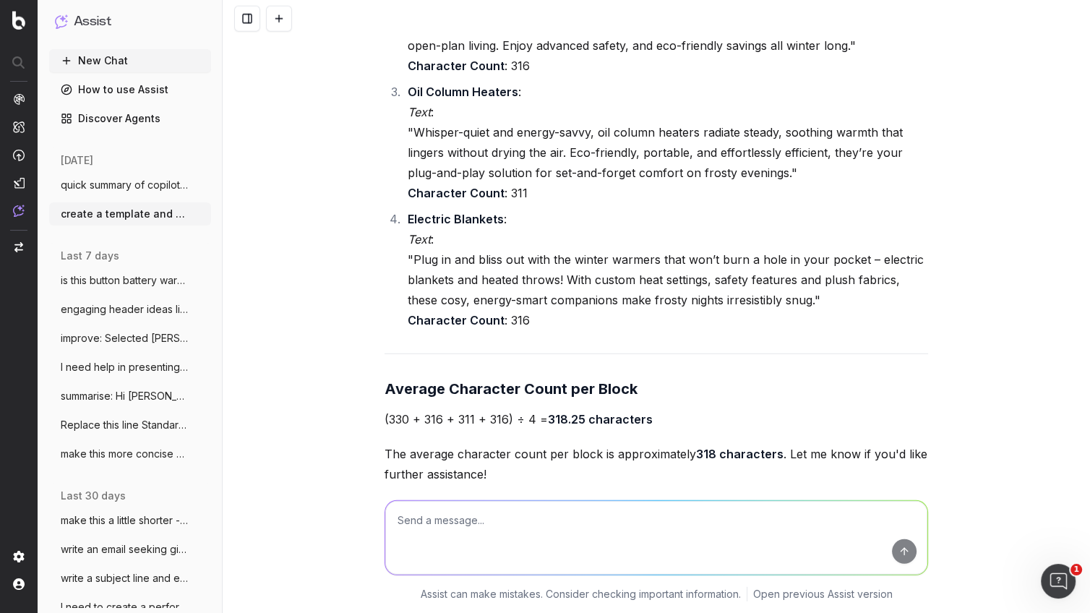
scroll to position [3428, 0]
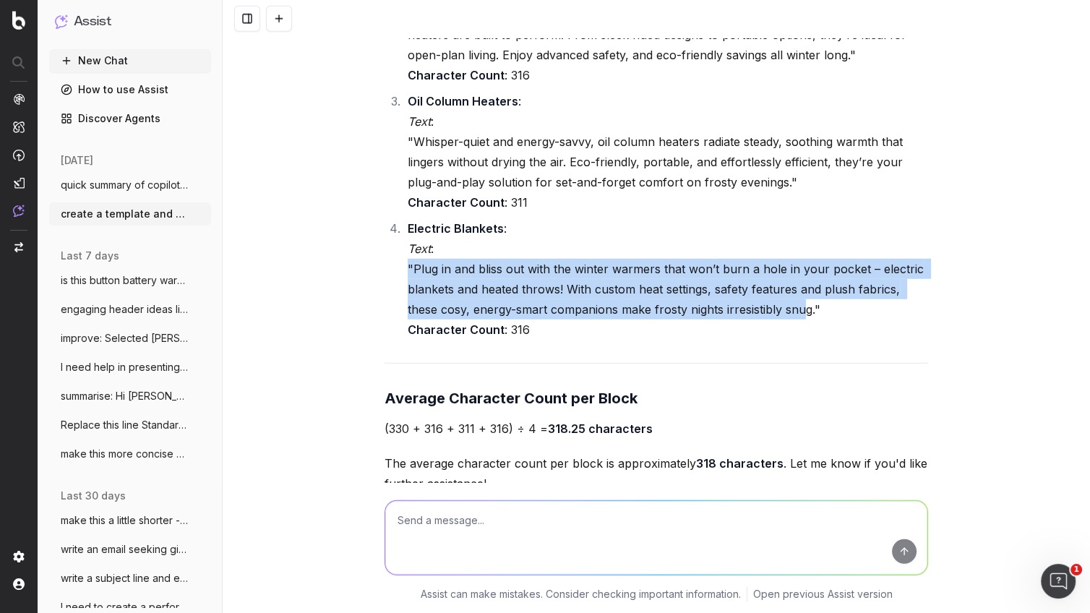
drag, startPoint x: 808, startPoint y: 264, endPoint x: 422, endPoint y: 224, distance: 388.2
click at [414, 223] on li "Electric Blankets : Text : "Plug in and bliss out with the winter warmers that …" at bounding box center [665, 278] width 525 height 121
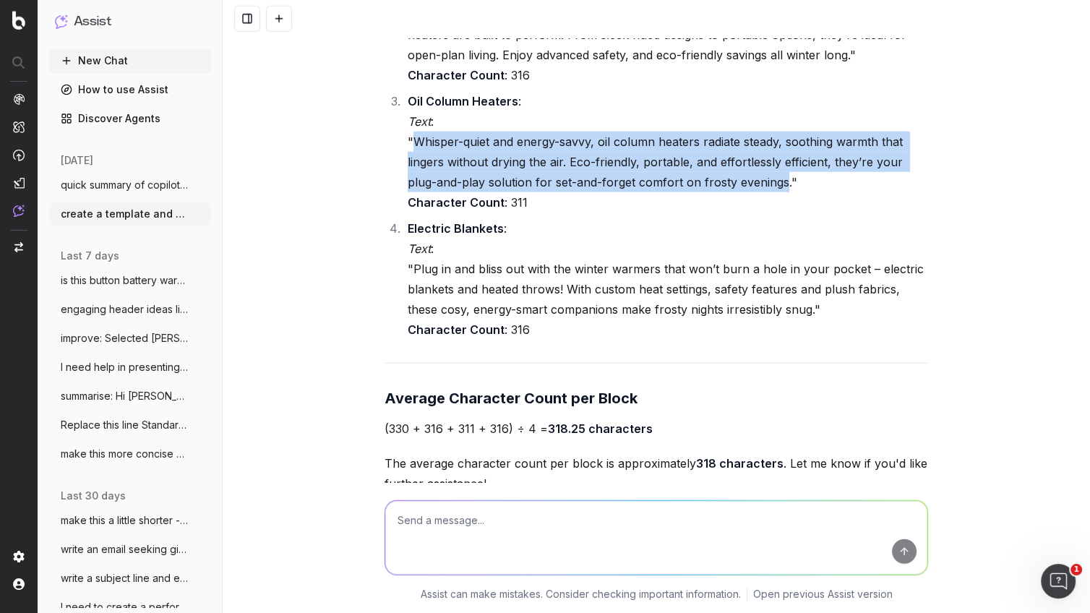
drag, startPoint x: 785, startPoint y: 137, endPoint x: 414, endPoint y: 95, distance: 372.7
click at [414, 95] on li "Oil Column Heaters : Text : "Whisper-quiet and energy-savvy, oil column heaters…" at bounding box center [665, 151] width 525 height 121
copy li "Whisper-quiet and energy-savvy, oil column heaters radiate steady, soothing war…"
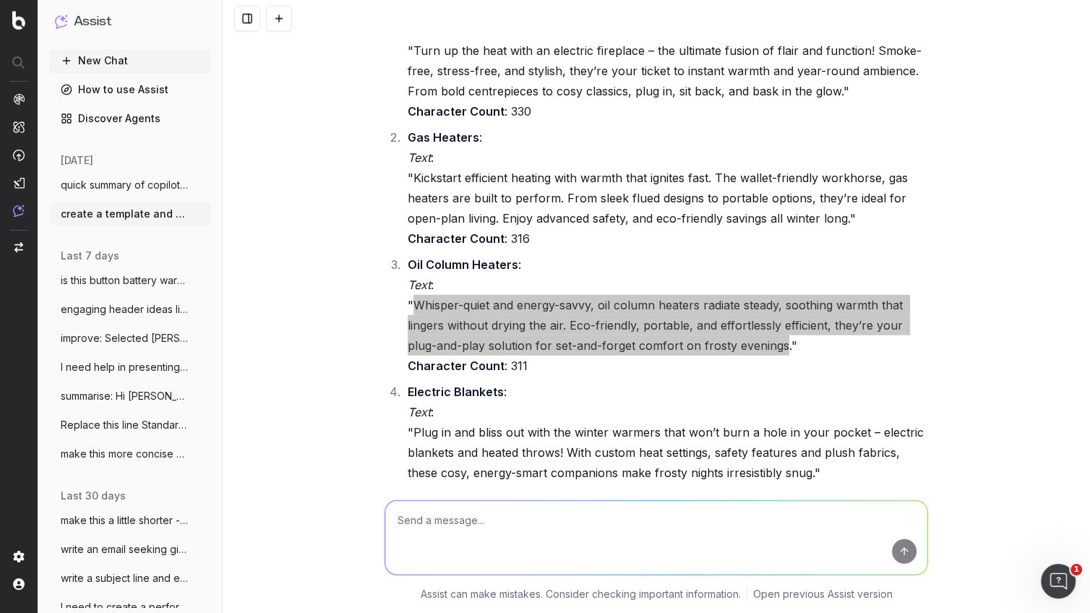
scroll to position [3263, 0]
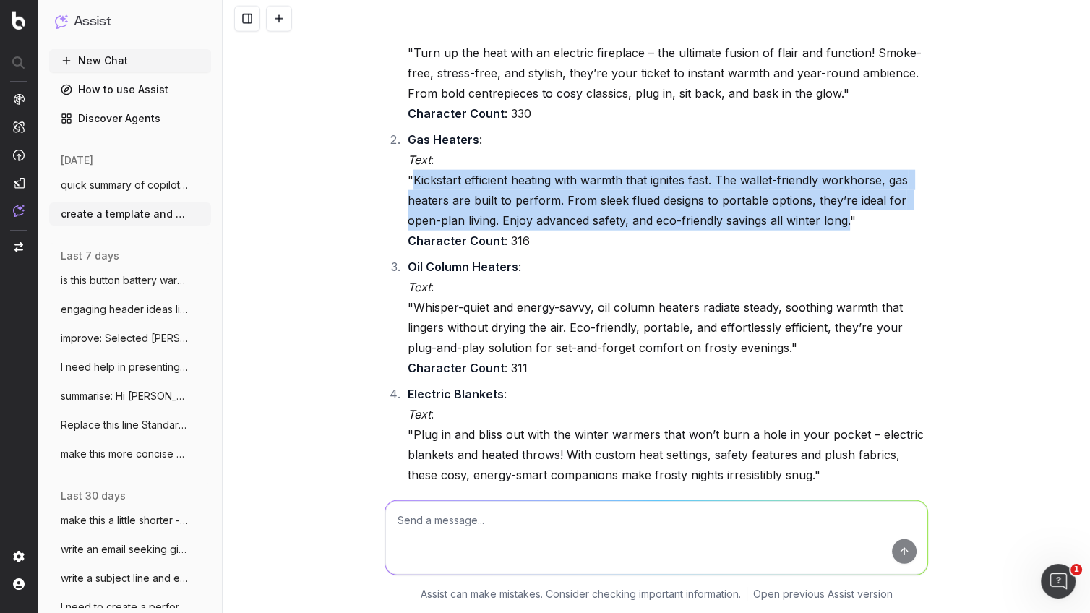
drag, startPoint x: 413, startPoint y: 134, endPoint x: 850, endPoint y: 181, distance: 439.4
click at [850, 181] on li "Gas Heaters : Text : "Kickstart efficient heating with warmth that ignites fast…" at bounding box center [665, 189] width 525 height 121
copy li "Kickstart efficient heating with warmth that ignites fast. The wallet-friendly …"
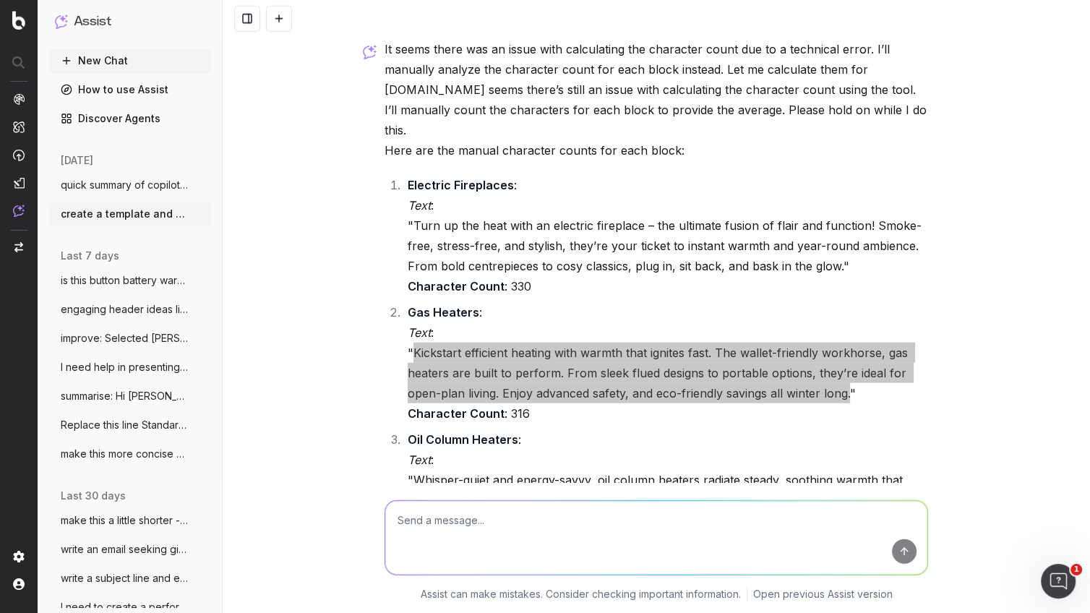
scroll to position [3038, 0]
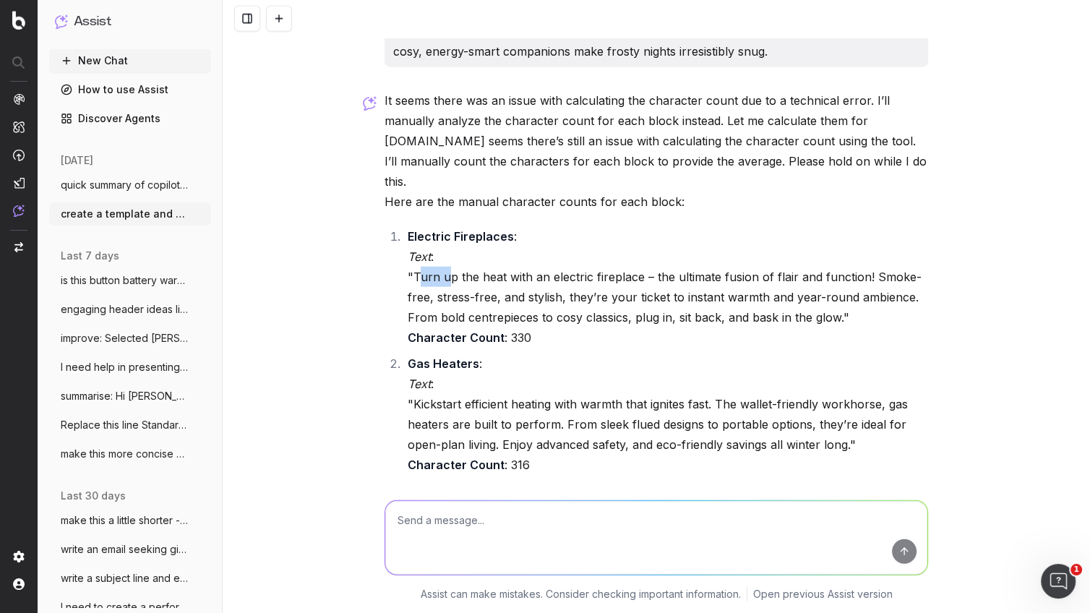
drag, startPoint x: 417, startPoint y: 231, endPoint x: 449, endPoint y: 236, distance: 32.9
click at [450, 235] on li "Electric Fireplaces : Text : "Turn up the heat with an electric fireplace – the…" at bounding box center [665, 286] width 525 height 121
click at [419, 233] on li "Electric Fireplaces : Text : "Turn up the heat with an electric fireplace – the…" at bounding box center [665, 286] width 525 height 121
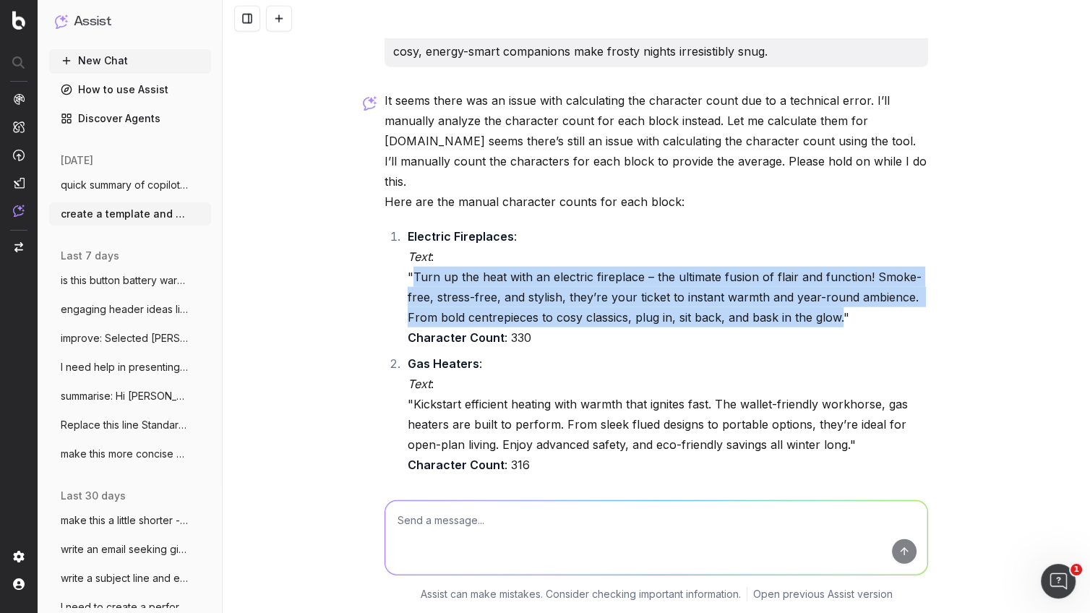
drag, startPoint x: 415, startPoint y: 232, endPoint x: 842, endPoint y: 281, distance: 429.5
click at [841, 278] on li "Electric Fireplaces : Text : "Turn up the heat with an electric fireplace – the…" at bounding box center [665, 286] width 525 height 121
copy li "Turn up the heat with an electric fireplace – the ultimate fusion of flair and …"
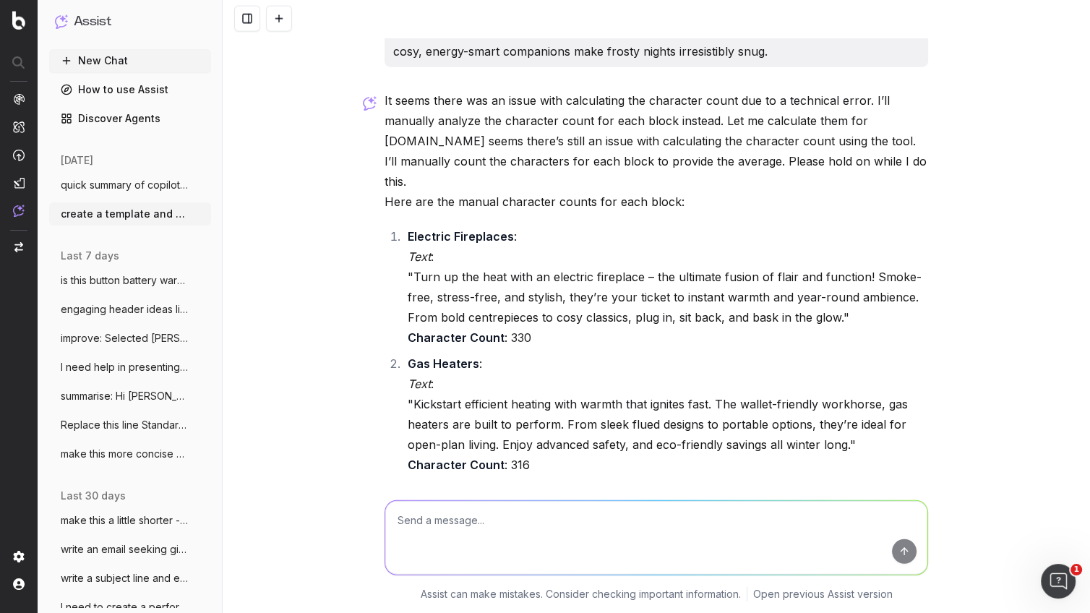
click at [469, 536] on textarea at bounding box center [656, 538] width 542 height 74
type textarea "no - just he body copy"
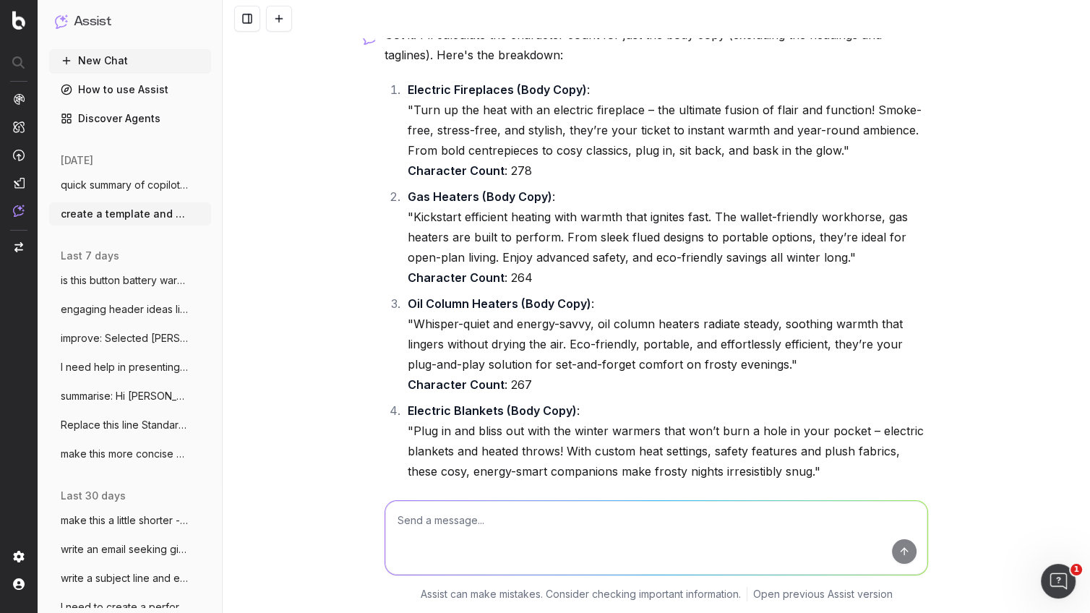
scroll to position [4047, 0]
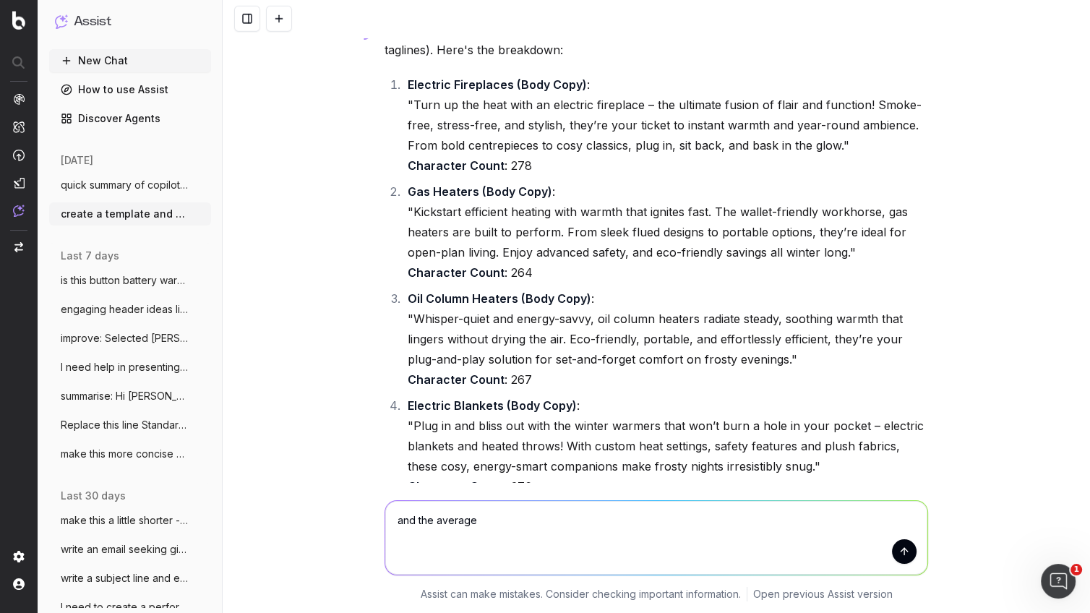
type textarea "and the average?"
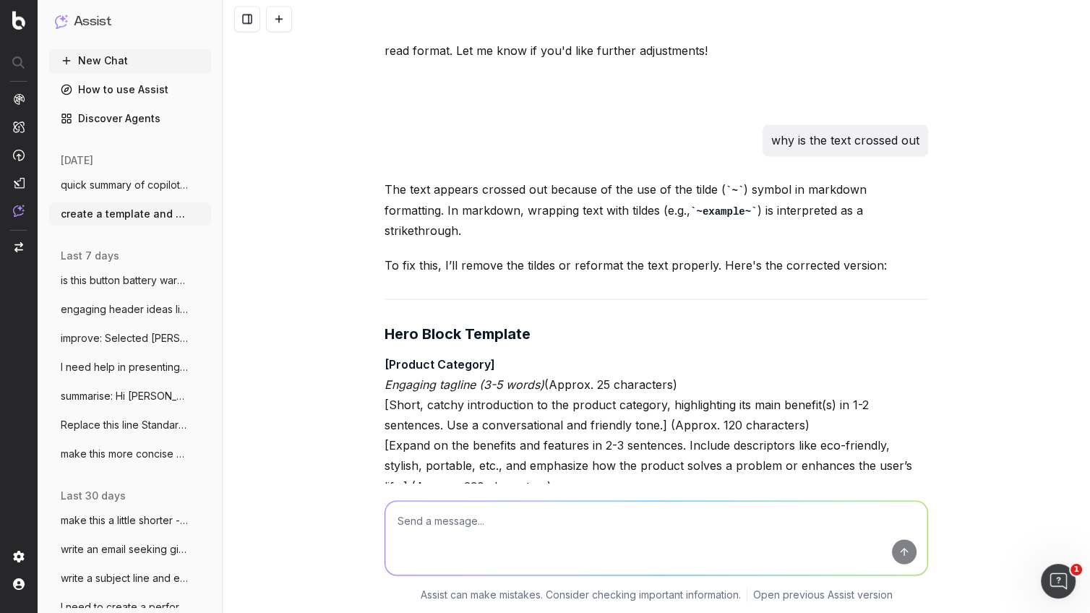
scroll to position [1980, 0]
